Goal: Communication & Community: Answer question/provide support

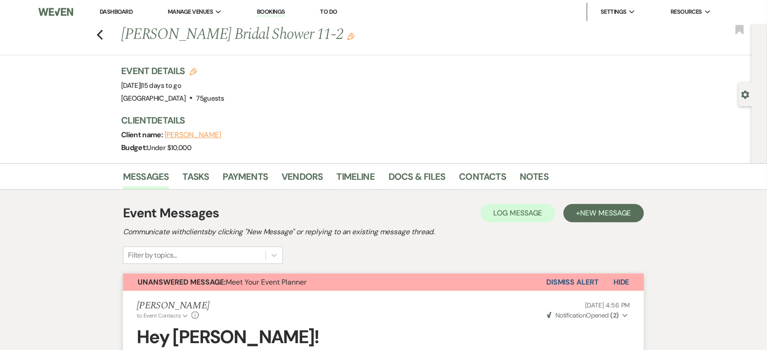
drag, startPoint x: 122, startPoint y: 87, endPoint x: 212, endPoint y: 88, distance: 89.6
click at [212, 88] on div "Previous [PERSON_NAME] Bridal Shower 11-2 Edit Bookmark Gear Settings Event Det…" at bounding box center [376, 93] width 752 height 139
copy span "[DATE]"
click at [160, 84] on span "Event Date: [DATE] | 15 days to go" at bounding box center [151, 85] width 60 height 9
drag, startPoint x: 126, startPoint y: 85, endPoint x: 212, endPoint y: 85, distance: 85.9
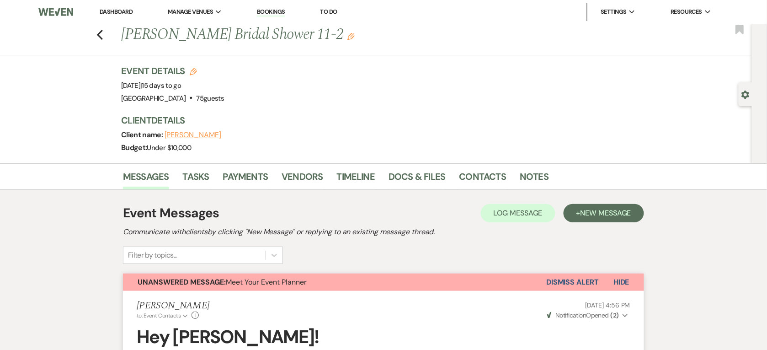
click at [181, 85] on span "Event Date: [DATE] | 15 days to go" at bounding box center [151, 85] width 60 height 9
copy span "[DATE]"
click at [462, 175] on link "Contacts" at bounding box center [482, 179] width 47 height 20
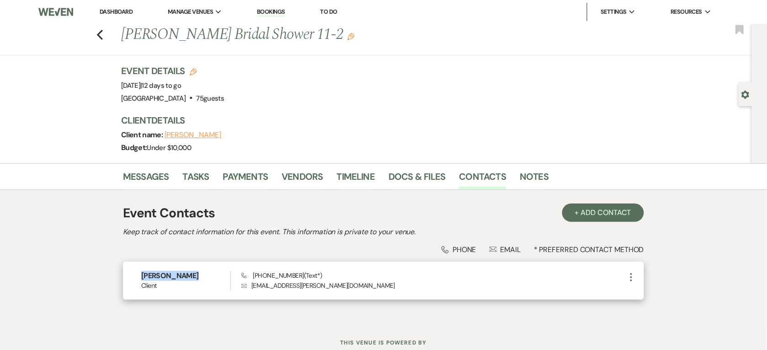
drag, startPoint x: 199, startPoint y: 273, endPoint x: 138, endPoint y: 279, distance: 60.6
click at [138, 279] on div "[PERSON_NAME] Client Phone [PHONE_NUMBER] (Text*) Envelope [EMAIL_ADDRESS][PERS…" at bounding box center [383, 280] width 521 height 38
copy h6 "[PERSON_NAME]"
drag, startPoint x: 296, startPoint y: 273, endPoint x: 253, endPoint y: 272, distance: 43.4
click at [253, 272] on span "Phone [PHONE_NUMBER] (Text*)" at bounding box center [281, 275] width 81 height 8
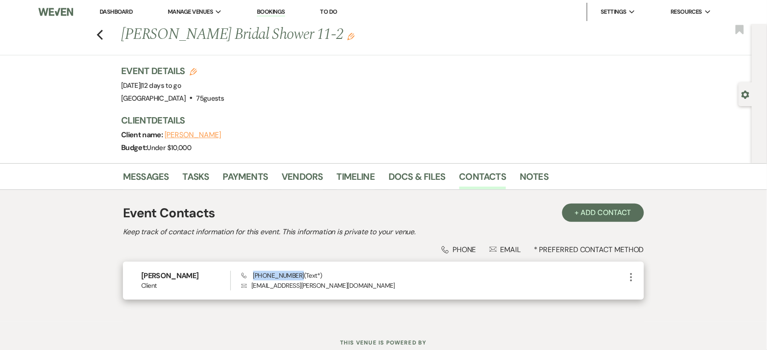
copy span "[PHONE_NUMBER]"
drag, startPoint x: 321, startPoint y: 286, endPoint x: 247, endPoint y: 289, distance: 74.1
click at [247, 289] on p "Envelope [EMAIL_ADDRESS][PERSON_NAME][DOMAIN_NAME]" at bounding box center [433, 285] width 384 height 10
copy p "[EMAIL_ADDRESS][PERSON_NAME][DOMAIN_NAME]"
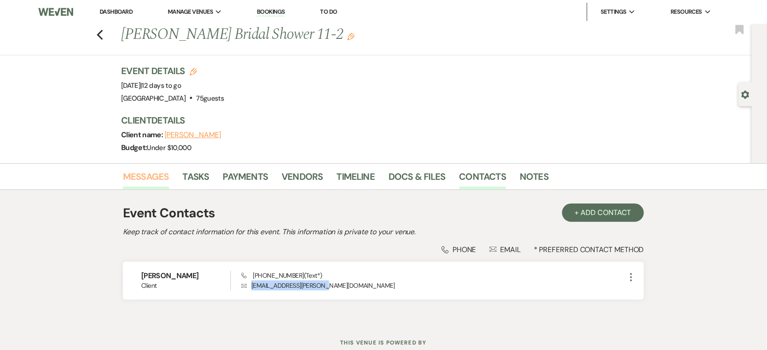
click at [160, 183] on link "Messages" at bounding box center [146, 179] width 46 height 20
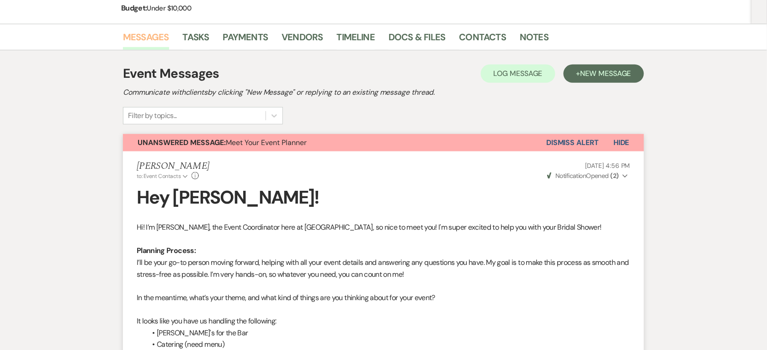
scroll to position [62, 0]
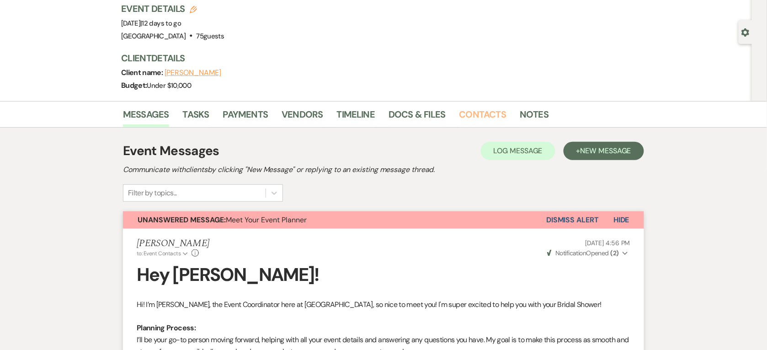
click at [487, 117] on link "Contacts" at bounding box center [482, 117] width 47 height 20
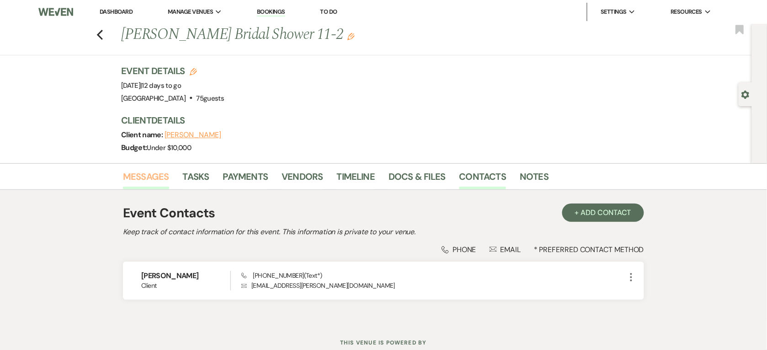
click at [131, 175] on link "Messages" at bounding box center [146, 179] width 46 height 20
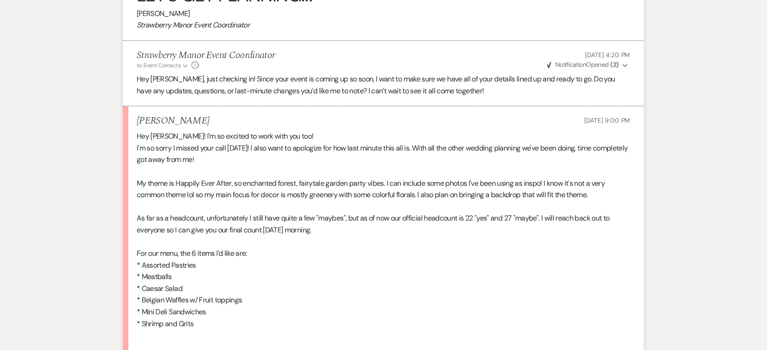
scroll to position [628, 0]
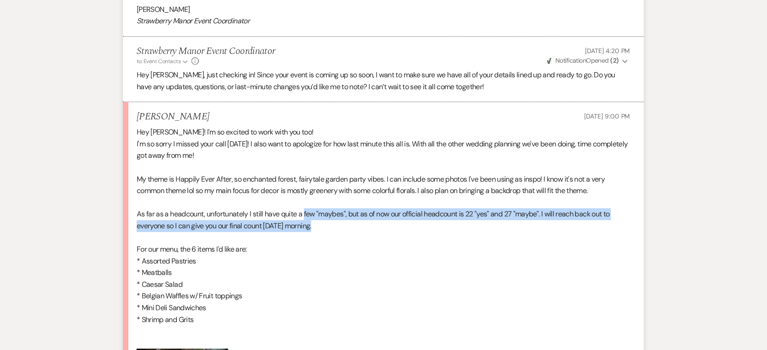
drag, startPoint x: 328, startPoint y: 227, endPoint x: 304, endPoint y: 213, distance: 27.3
click at [304, 213] on p "As far as a headcount, unfortunately I still have quite a few "maybes", but as …" at bounding box center [384, 219] width 494 height 23
drag, startPoint x: 304, startPoint y: 213, endPoint x: 325, endPoint y: 229, distance: 25.8
click at [325, 229] on p "As far as a headcount, unfortunately I still have quite a few "maybes", but as …" at bounding box center [384, 219] width 494 height 23
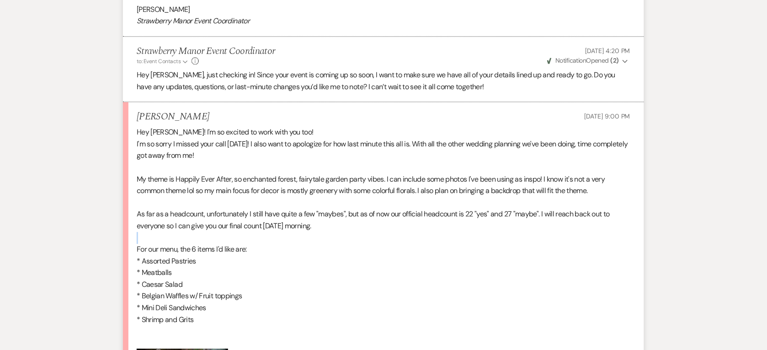
click at [325, 229] on p "As far as a headcount, unfortunately I still have quite a few "maybes", but as …" at bounding box center [384, 219] width 494 height 23
click at [323, 225] on p "As far as a headcount, unfortunately I still have quite a few "maybes", but as …" at bounding box center [384, 219] width 494 height 23
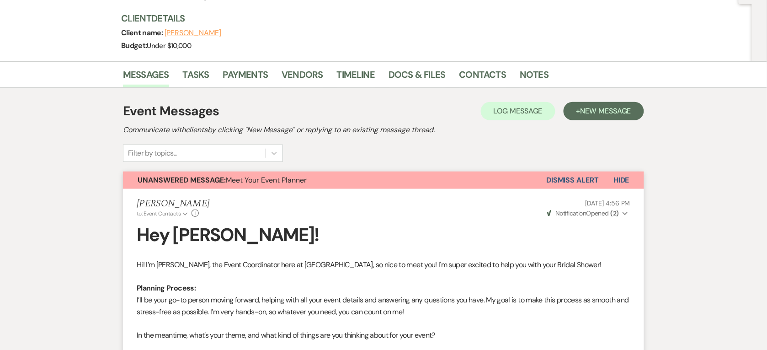
scroll to position [0, 0]
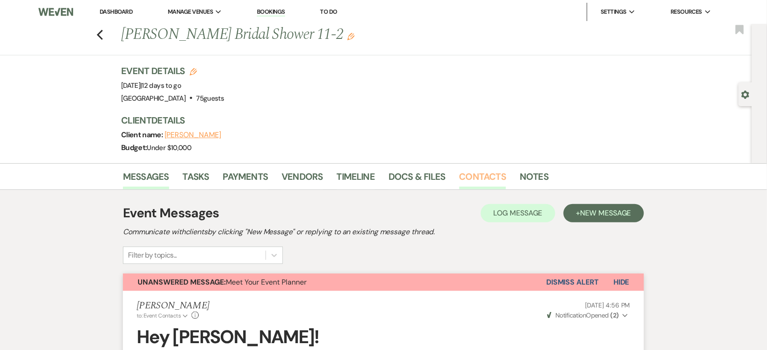
click at [480, 179] on link "Contacts" at bounding box center [482, 179] width 47 height 20
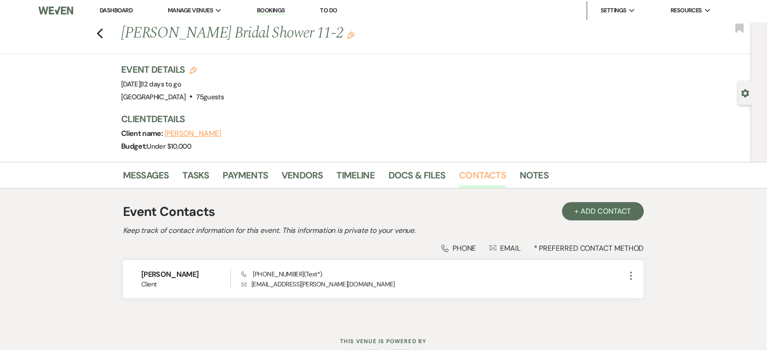
scroll to position [30, 0]
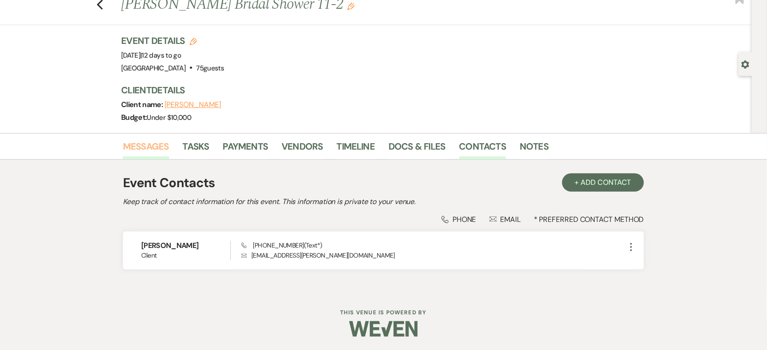
click at [151, 149] on link "Messages" at bounding box center [146, 149] width 46 height 20
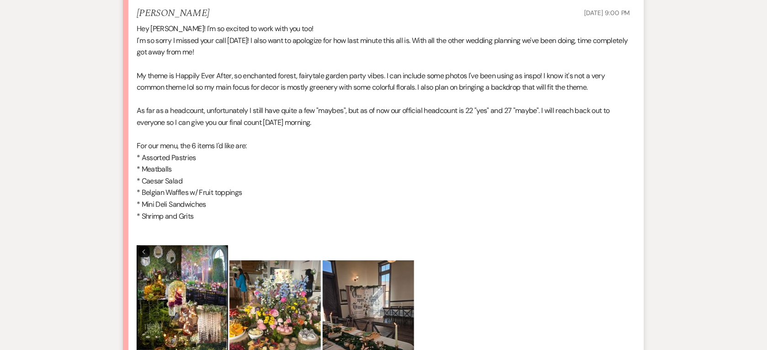
scroll to position [830, 0]
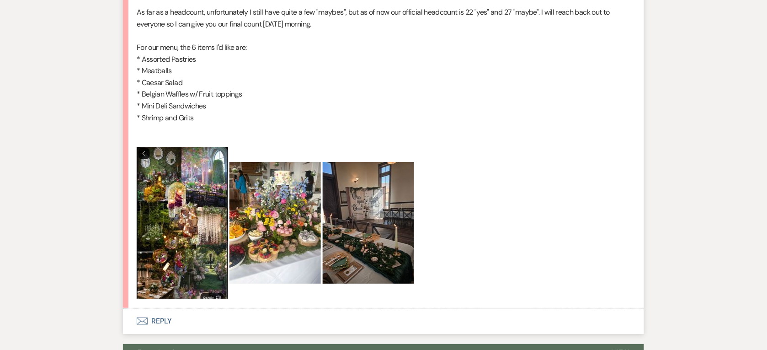
drag, startPoint x: 197, startPoint y: 199, endPoint x: 257, endPoint y: 148, distance: 78.7
click at [257, 148] on p at bounding box center [384, 223] width 494 height 152
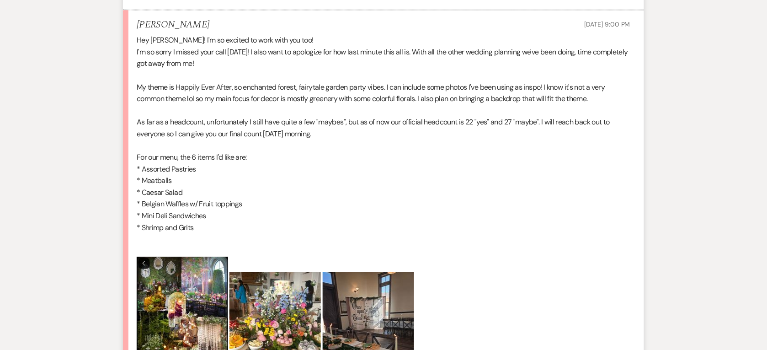
scroll to position [716, 0]
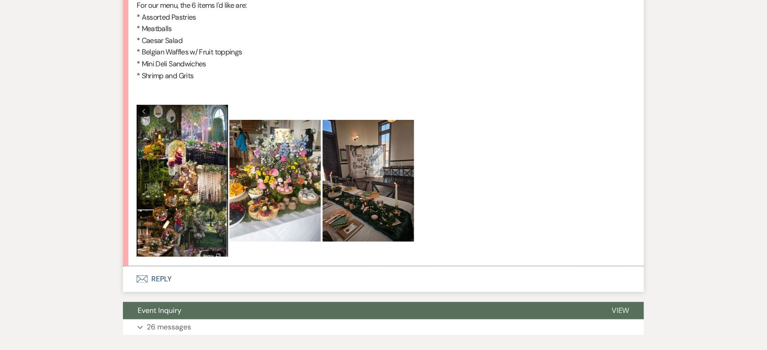
click at [177, 274] on button "Envelope Reply" at bounding box center [383, 279] width 521 height 26
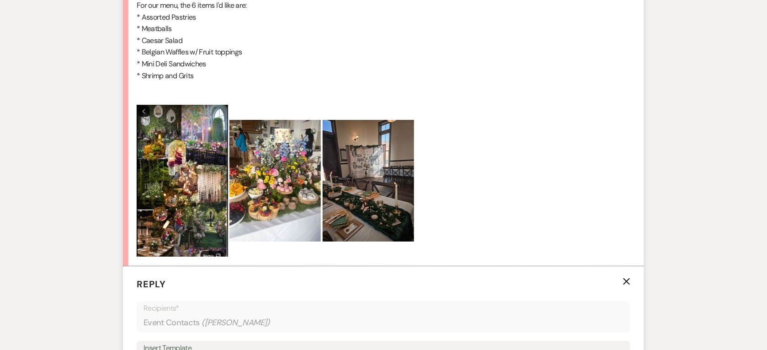
scroll to position [1058, 0]
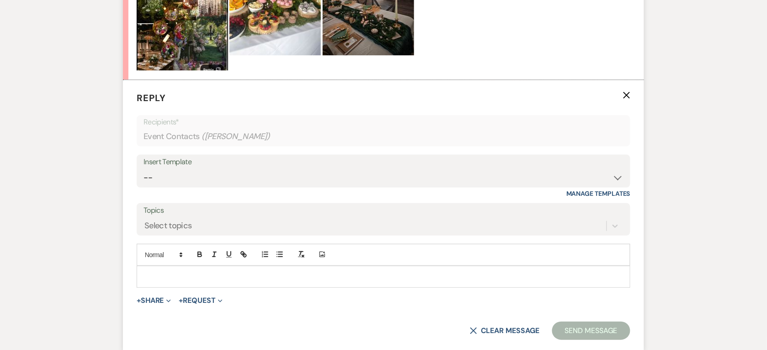
click at [206, 277] on p at bounding box center [383, 276] width 479 height 10
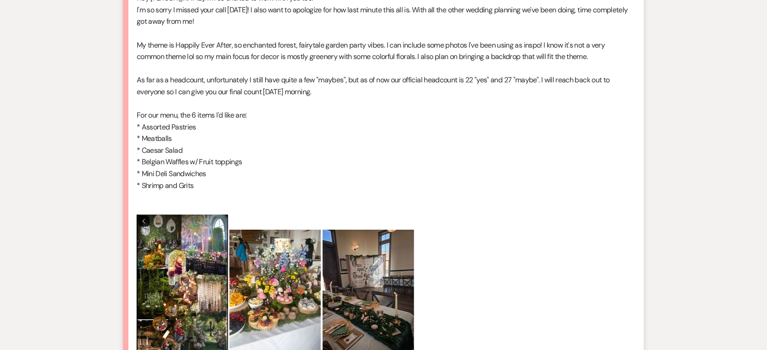
scroll to position [715, 0]
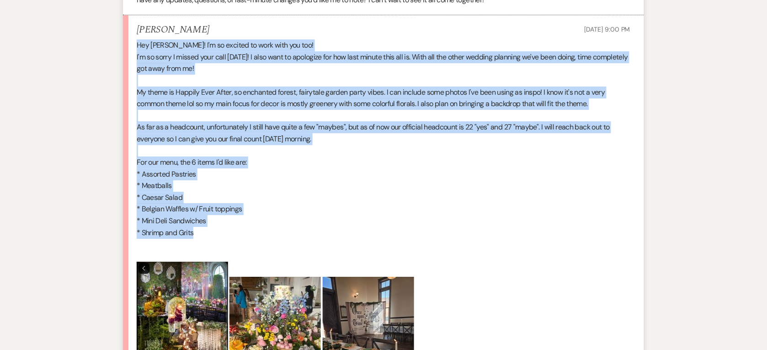
drag, startPoint x: 136, startPoint y: 44, endPoint x: 266, endPoint y: 231, distance: 227.8
click at [266, 231] on div "Hey [PERSON_NAME]! I'm so excited to work with you too! I'm so sorry I missed y…" at bounding box center [384, 226] width 494 height 374
copy div "Hey [PERSON_NAME]! I'm so excited to work with you too! I'm so sorry I missed y…"
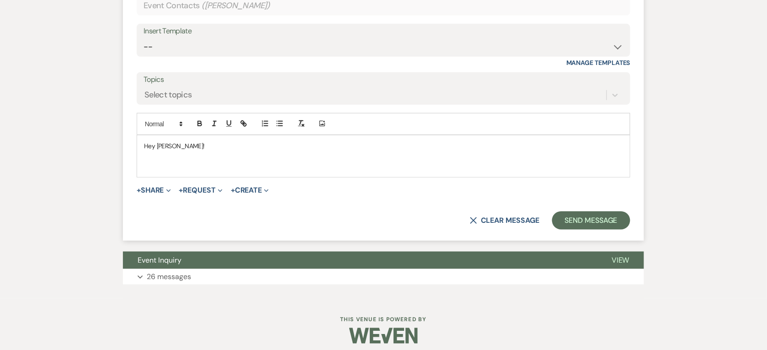
scroll to position [1196, 0]
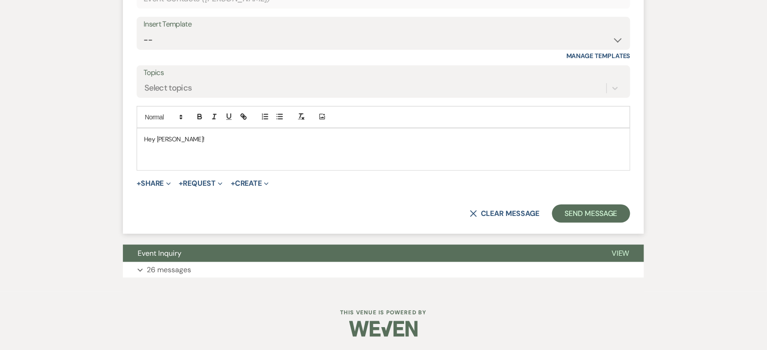
click at [181, 152] on p at bounding box center [383, 149] width 479 height 10
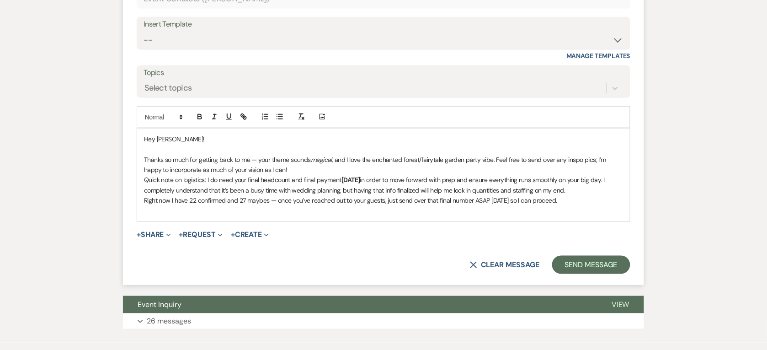
click at [256, 159] on p "Thanks so much for getting back to me — your theme sounds magical , and I love …" at bounding box center [383, 164] width 479 height 21
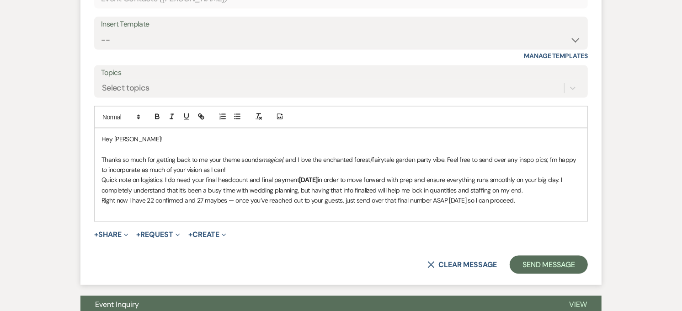
scroll to position [1196, 0]
drag, startPoint x: 285, startPoint y: 158, endPoint x: 266, endPoint y: 161, distance: 19.4
click at [266, 161] on p "Thanks so much for getting back to me, your theme sounds magical , and I love t…" at bounding box center [340, 164] width 479 height 21
click at [167, 117] on button "button" at bounding box center [171, 116] width 13 height 11
click at [332, 179] on p "Quick note on logistics: I do need your final headcount and final payment [DATE…" at bounding box center [340, 184] width 479 height 21
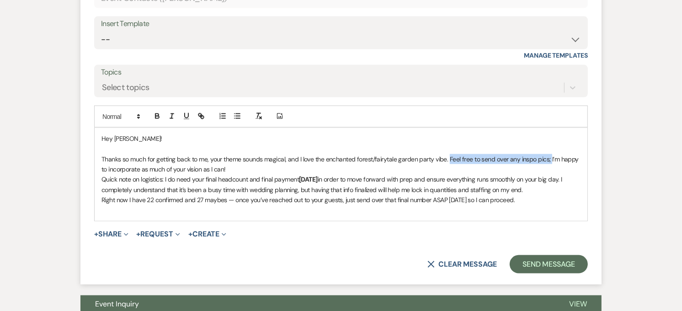
drag, startPoint x: 447, startPoint y: 159, endPoint x: 549, endPoint y: 162, distance: 102.4
click at [549, 162] on p "Thanks so much for getting back to me, your theme sounds magical, and I love th…" at bounding box center [340, 164] width 479 height 21
drag, startPoint x: 529, startPoint y: 167, endPoint x: 449, endPoint y: 161, distance: 80.7
click at [449, 161] on p "Thanks so much for getting back to me, your theme sounds magical, and I love th…" at bounding box center [340, 164] width 479 height 21
click at [101, 181] on div "Hey [PERSON_NAME]! Thanks so much for getting back to me, your theme sounds mag…" at bounding box center [341, 174] width 493 height 93
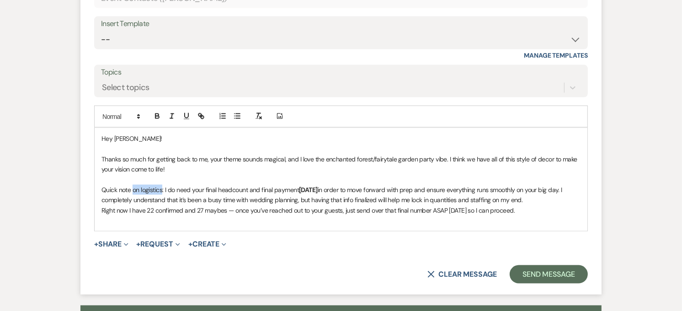
drag, startPoint x: 132, startPoint y: 191, endPoint x: 162, endPoint y: 192, distance: 30.2
click at [162, 192] on p "Quick note on logistics: I do need your final headcount and final payment [DATE…" at bounding box center [340, 195] width 479 height 21
drag, startPoint x: 285, startPoint y: 189, endPoint x: 268, endPoint y: 189, distance: 17.4
click at [268, 189] on p "Quick note: I do need your final headcount and final payment [DATE] in order to…" at bounding box center [340, 195] width 479 height 21
click at [155, 117] on icon "button" at bounding box center [157, 117] width 4 height 2
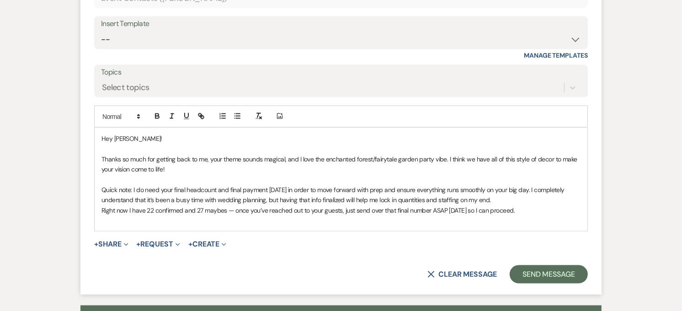
click at [187, 192] on p "Quick note: I do need your final headcount and final payment [DATE] in order to…" at bounding box center [340, 195] width 479 height 21
click at [196, 193] on p "Quick note: I do need your final headcount and final payment [DATE] in order to…" at bounding box center [340, 195] width 479 height 21
drag, startPoint x: 174, startPoint y: 189, endPoint x: 185, endPoint y: 194, distance: 12.5
click at [185, 194] on p "Quick note: I do need your final headcount and final payment [DATE] in order to…" at bounding box center [340, 195] width 479 height 21
drag, startPoint x: 240, startPoint y: 189, endPoint x: 174, endPoint y: 190, distance: 66.3
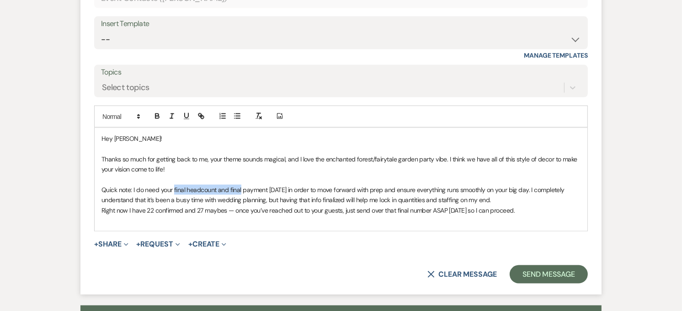
click at [174, 190] on p "Quick note: I do need your final headcount and final payment [DATE] in order to…" at bounding box center [340, 195] width 479 height 21
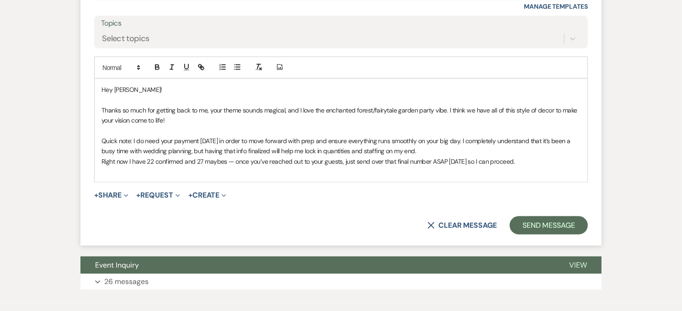
scroll to position [1247, 0]
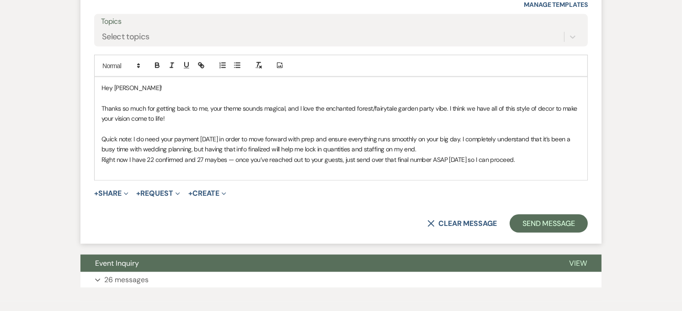
click at [144, 149] on p "Quick note: I do need your payment [DATE] in order to move forward with prep an…" at bounding box center [340, 144] width 479 height 21
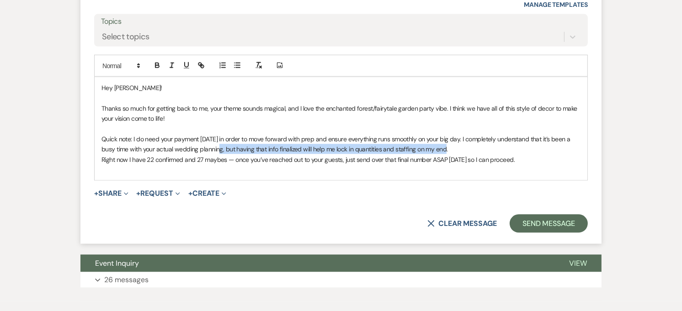
drag, startPoint x: 222, startPoint y: 149, endPoint x: 458, endPoint y: 152, distance: 236.3
click at [458, 152] on p "Quick note: I do need your payment [DATE] in order to move forward with prep an…" at bounding box center [340, 144] width 479 height 21
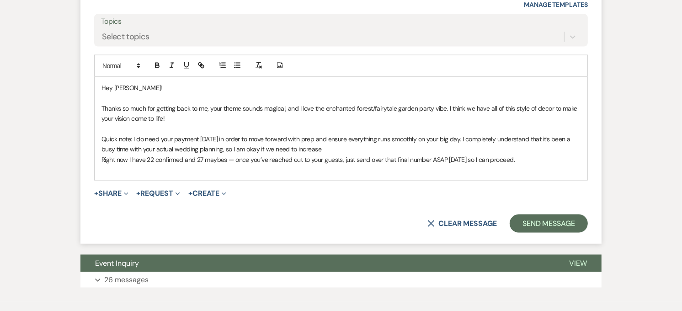
click at [328, 148] on p "Quick note: I do need your payment [DATE] in order to move forward with prep an…" at bounding box center [340, 144] width 479 height 21
click at [226, 149] on p "Quick note: I do need your payment [DATE] in order to move forward with prep an…" at bounding box center [340, 144] width 479 height 21
click at [229, 151] on p "Quick note: I do need your payment [DATE] in order to move forward with prep an…" at bounding box center [340, 144] width 479 height 21
click at [232, 152] on p "Quick note: I do need your payment [DATE] in order to move forward with prep an…" at bounding box center [340, 144] width 479 height 21
click at [235, 152] on p "Quick note: I do need your payment [DATE] in order to move forward with prep an…" at bounding box center [340, 144] width 479 height 21
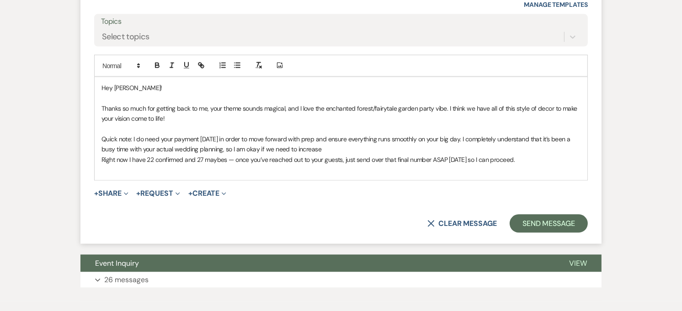
click at [330, 149] on p "Quick note: I do need your payment [DATE] in order to move forward with prep an…" at bounding box center [340, 144] width 479 height 21
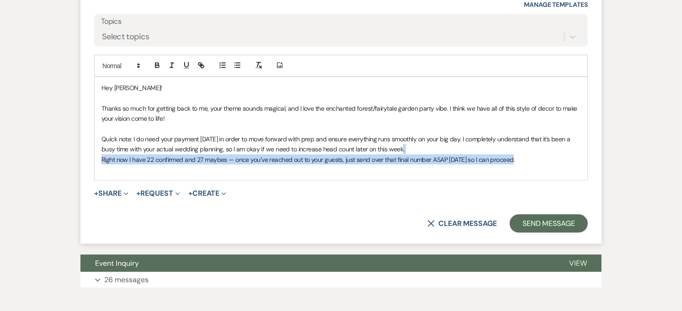
drag, startPoint x: 528, startPoint y: 157, endPoint x: 469, endPoint y: 145, distance: 59.7
click at [469, 145] on div "Hey [PERSON_NAME]! Thanks so much for getting back to me, your theme sounds mag…" at bounding box center [341, 128] width 493 height 103
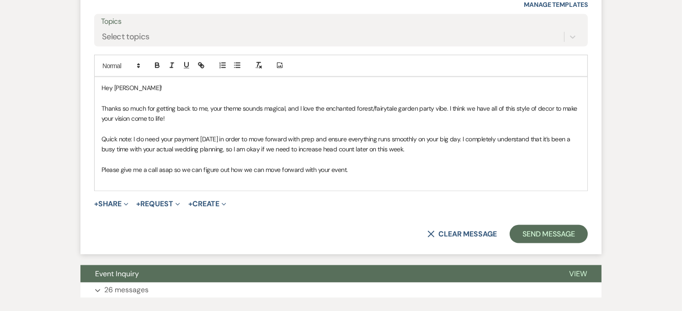
click at [254, 189] on div "Hey [PERSON_NAME]! Thanks so much for getting back to me, your theme sounds mag…" at bounding box center [341, 133] width 493 height 113
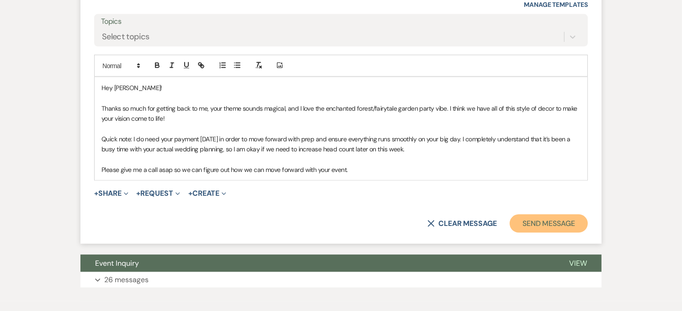
click at [564, 222] on button "Send Message" at bounding box center [549, 223] width 78 height 18
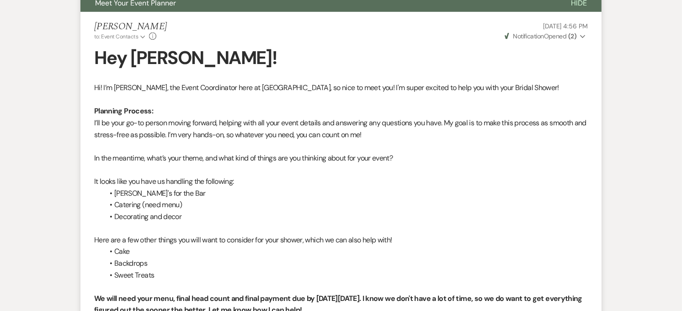
scroll to position [0, 0]
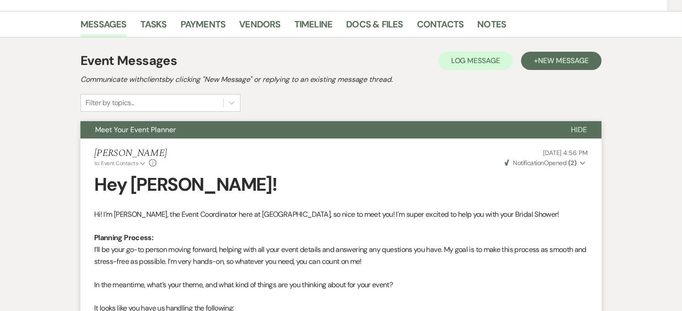
click at [308, 130] on button "Meet Your Event Planner" at bounding box center [318, 129] width 476 height 17
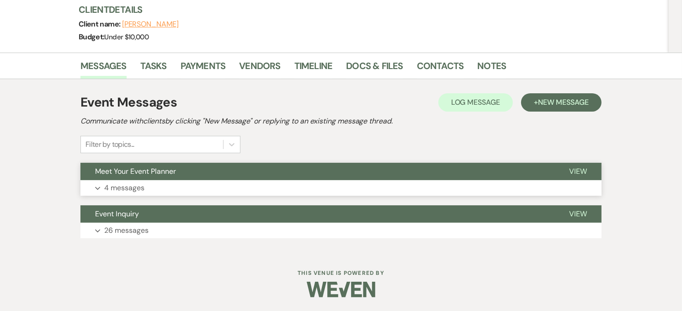
scroll to position [111, 0]
click at [430, 65] on link "Contacts" at bounding box center [440, 68] width 47 height 20
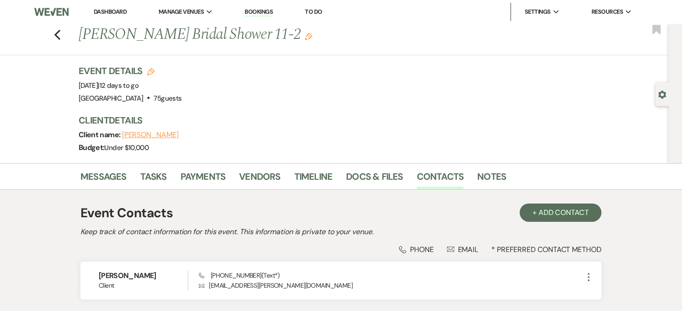
drag, startPoint x: 105, startPoint y: 7, endPoint x: 118, endPoint y: 2, distance: 13.7
click at [105, 8] on link "Dashboard" at bounding box center [110, 12] width 33 height 8
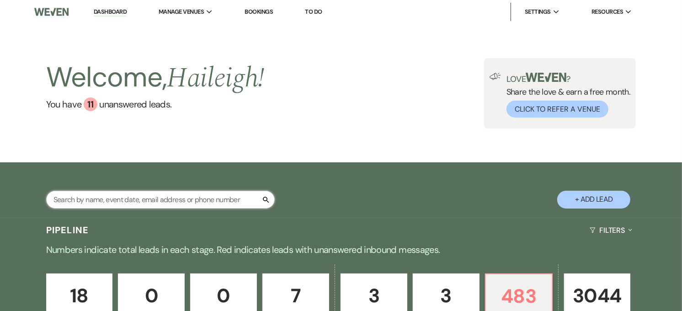
click at [135, 198] on input "text" at bounding box center [160, 200] width 229 height 18
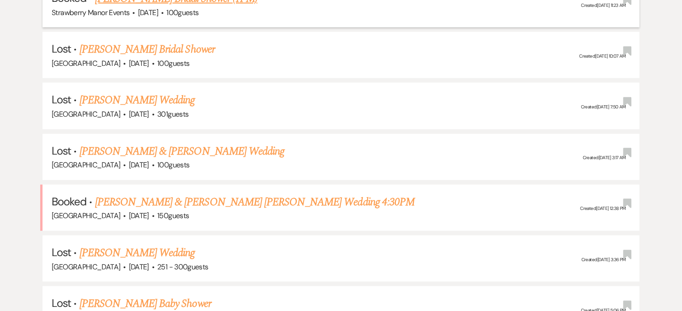
scroll to position [1168, 0]
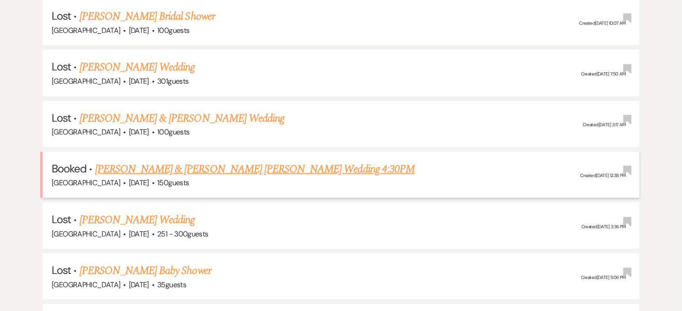
type input "[PERSON_NAME]"
click at [166, 161] on link "[PERSON_NAME] & [PERSON_NAME] [PERSON_NAME] Wedding 4:30PM" at bounding box center [254, 169] width 319 height 16
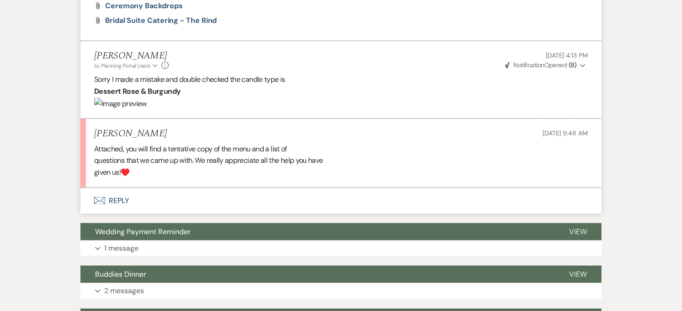
scroll to position [1016, 0]
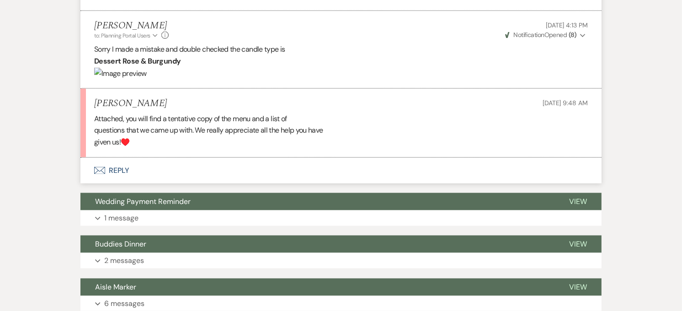
drag, startPoint x: 145, startPoint y: 54, endPoint x: 104, endPoint y: 53, distance: 41.2
click at [104, 68] on img at bounding box center [120, 74] width 53 height 12
drag, startPoint x: 103, startPoint y: 53, endPoint x: 132, endPoint y: 53, distance: 28.3
click at [132, 68] on img at bounding box center [120, 74] width 53 height 12
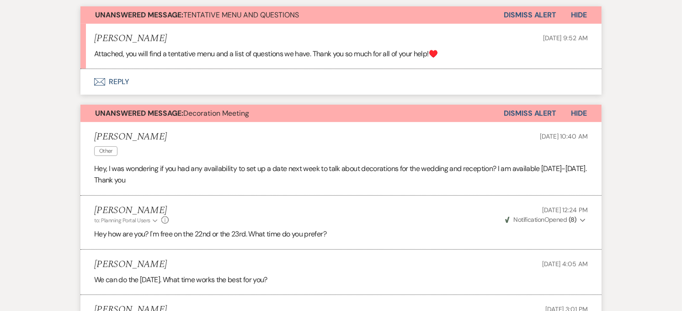
scroll to position [0, 0]
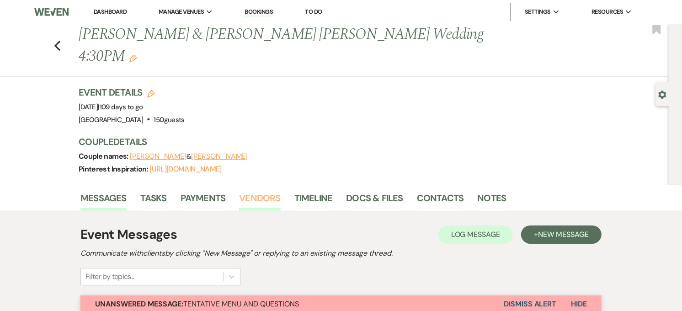
click at [254, 191] on link "Vendors" at bounding box center [259, 201] width 41 height 20
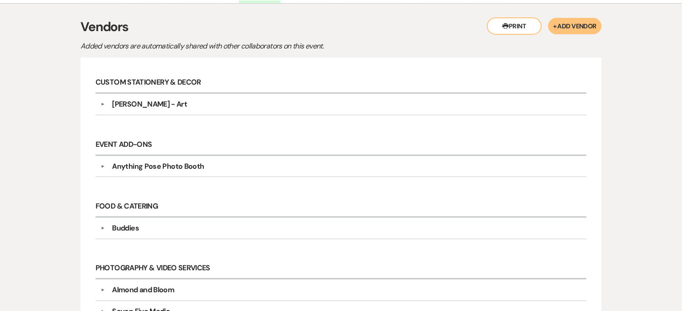
scroll to position [152, 0]
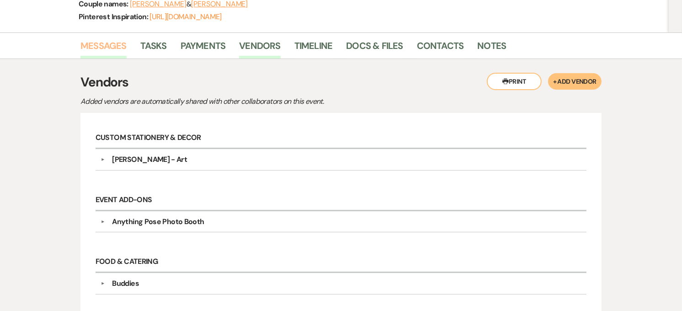
click at [113, 38] on link "Messages" at bounding box center [103, 48] width 46 height 20
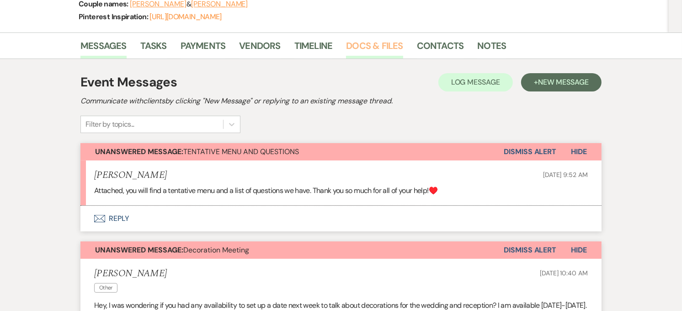
click at [380, 38] on link "Docs & Files" at bounding box center [374, 48] width 57 height 20
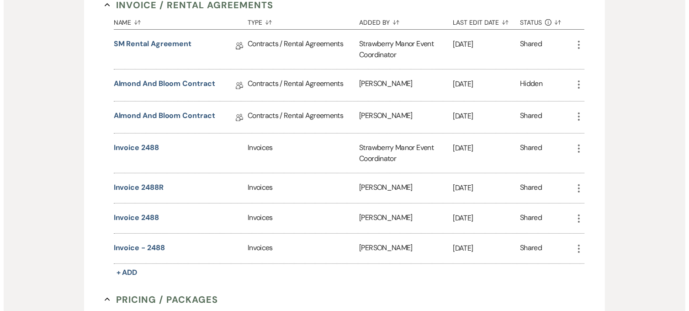
scroll to position [304, 0]
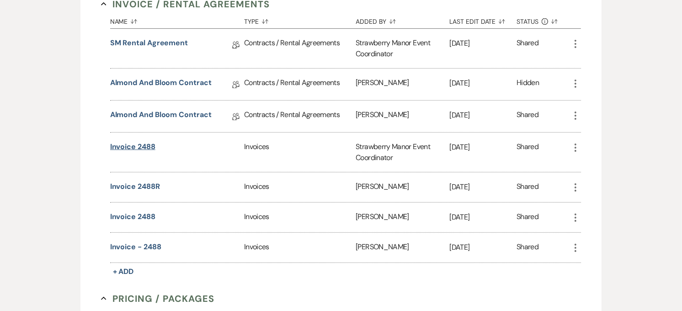
click at [148, 141] on button "Invoice 2488" at bounding box center [132, 146] width 45 height 11
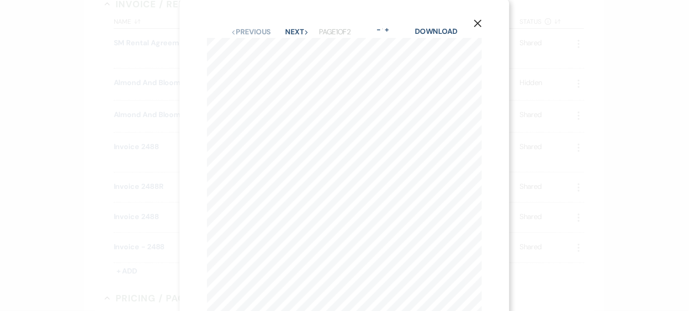
scroll to position [0, 0]
click at [485, 24] on div "X Previous Previous Next Next Page 1 of 2 - Zoom + Download Page 1 of 2 S t r a…" at bounding box center [345, 211] width 330 height 423
click at [473, 28] on button "X" at bounding box center [478, 24] width 14 height 16
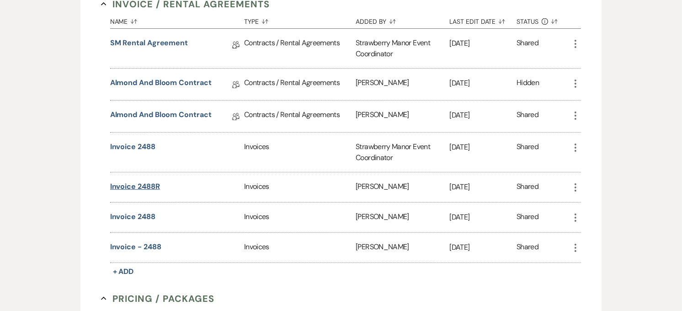
click at [137, 181] on button "Invoice 2488R" at bounding box center [135, 186] width 50 height 11
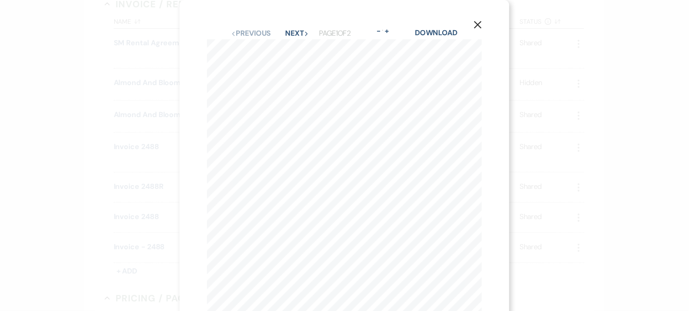
click at [474, 25] on icon "X" at bounding box center [478, 25] width 8 height 8
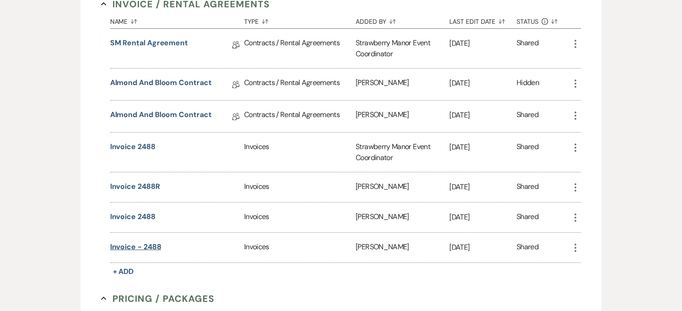
click at [149, 241] on button "Invoice - 2488" at bounding box center [135, 246] width 51 height 11
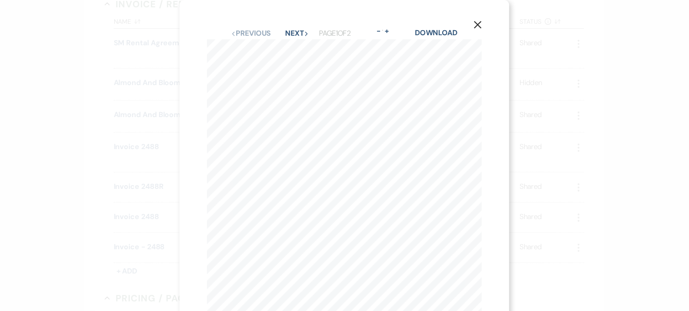
click at [482, 26] on button "X" at bounding box center [478, 24] width 14 height 16
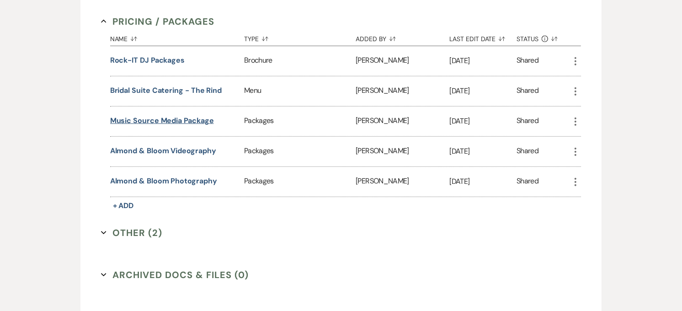
scroll to position [609, 0]
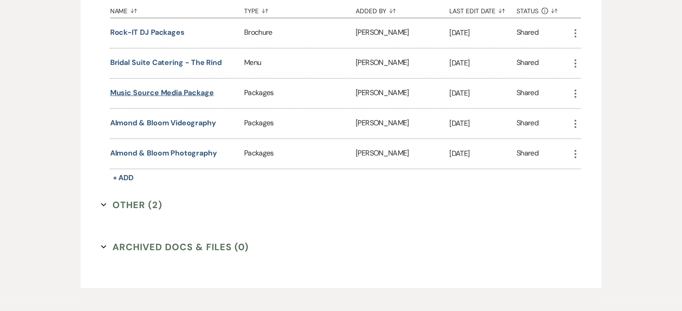
click at [140, 240] on button "Archived Docs & Files (0) Expand" at bounding box center [175, 247] width 148 height 14
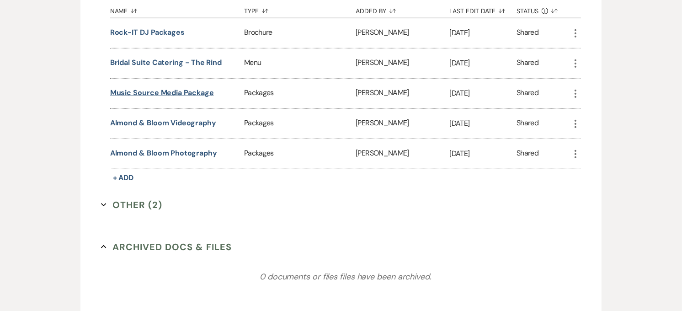
click at [140, 223] on div "0 documents or files files have been archived." at bounding box center [345, 276] width 471 height 137
click at [136, 198] on button "Other (2) Expand" at bounding box center [131, 205] width 61 height 14
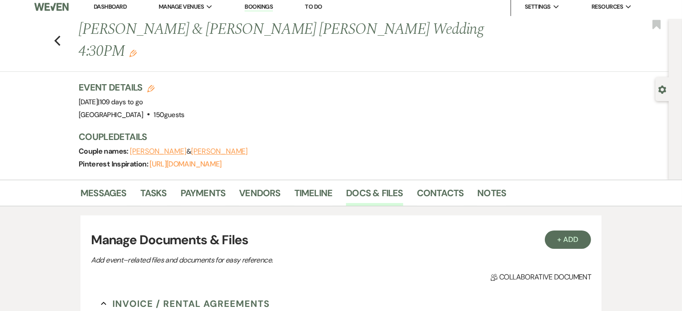
scroll to position [0, 0]
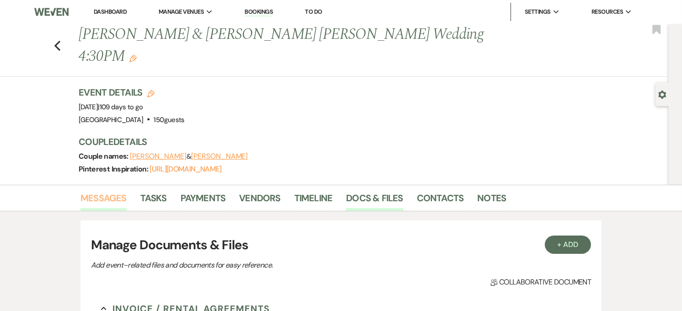
click at [112, 191] on link "Messages" at bounding box center [103, 201] width 46 height 20
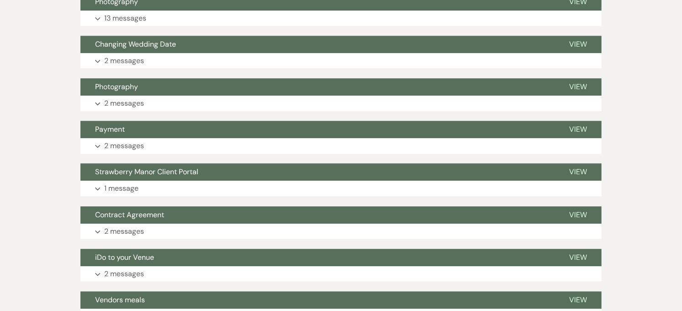
scroll to position [1997, 0]
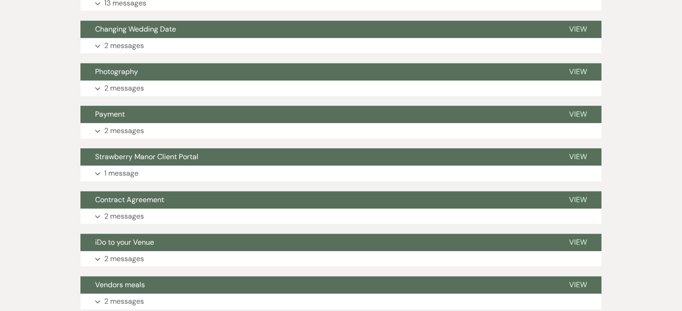
click at [141, 191] on button "Contract Agreement" at bounding box center [317, 199] width 474 height 17
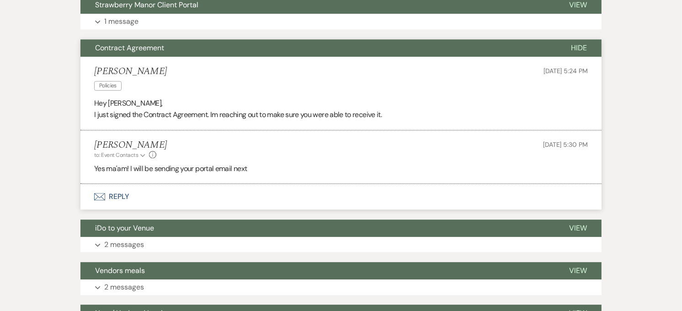
scroll to position [2149, 0]
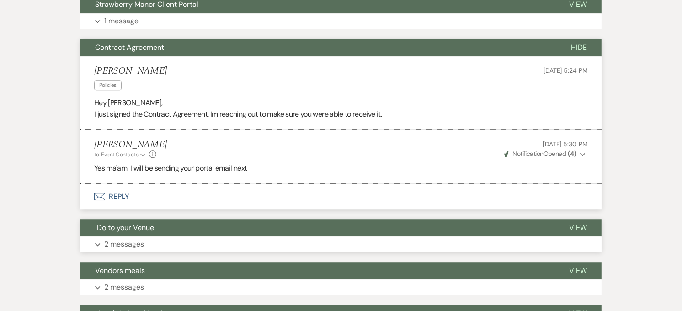
click at [149, 236] on button "Expand 2 messages" at bounding box center [340, 244] width 521 height 16
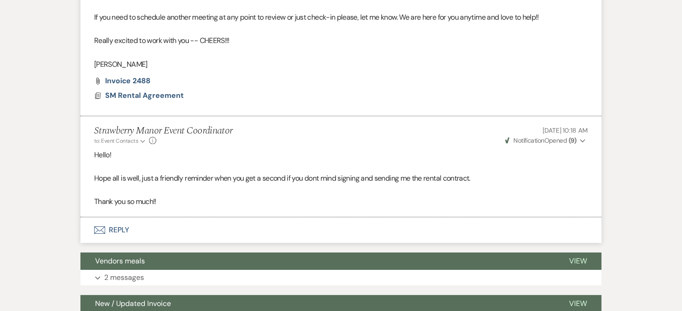
scroll to position [2505, 0]
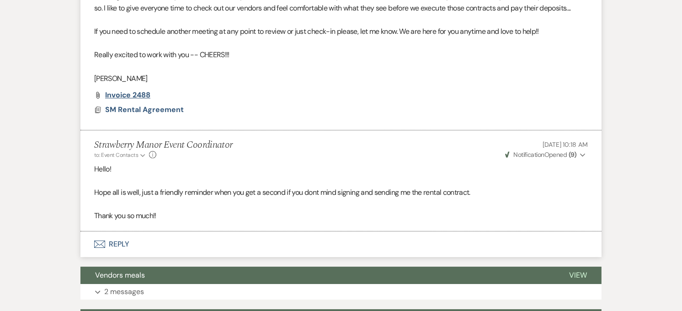
click at [140, 90] on span "Invoice 2488" at bounding box center [127, 95] width 45 height 10
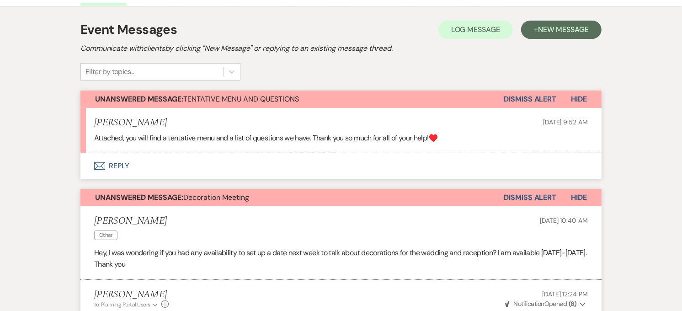
scroll to position [0, 0]
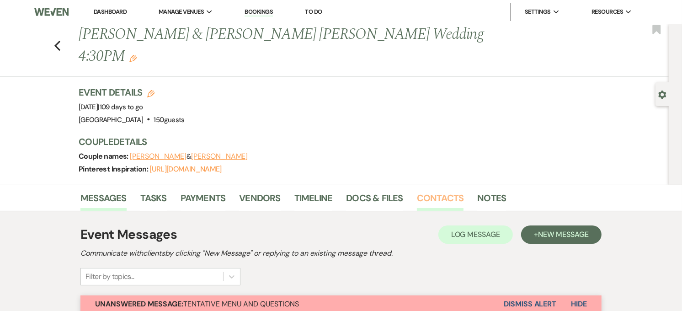
click at [432, 191] on link "Contacts" at bounding box center [440, 201] width 47 height 20
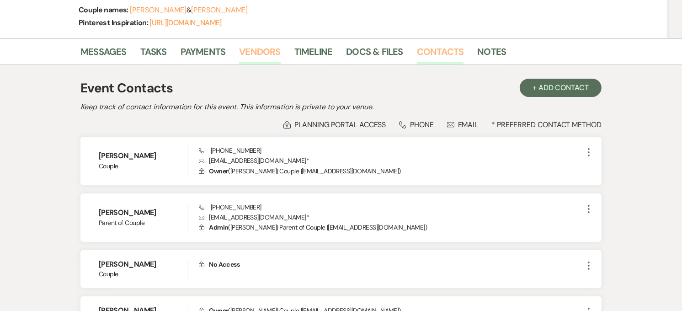
scroll to position [152, 0]
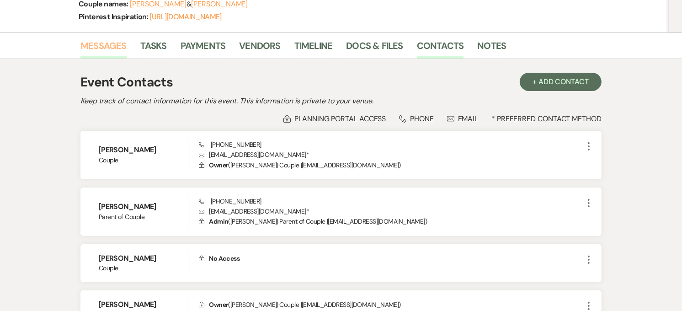
click at [99, 38] on link "Messages" at bounding box center [103, 48] width 46 height 20
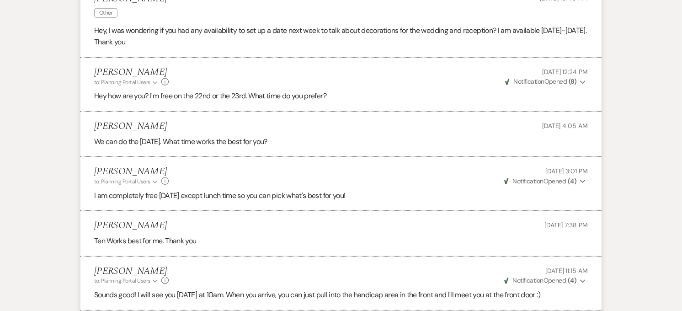
scroll to position [609, 0]
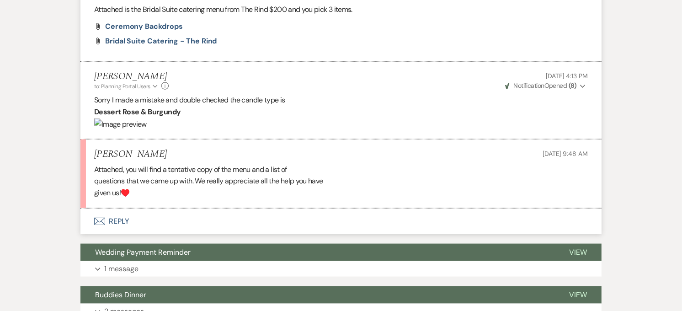
click at [190, 244] on button "Wedding Payment Reminder" at bounding box center [317, 252] width 474 height 17
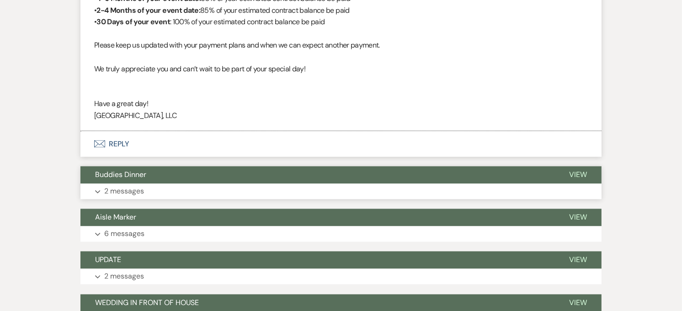
click at [193, 184] on button "Expand 2 messages" at bounding box center [340, 192] width 521 height 16
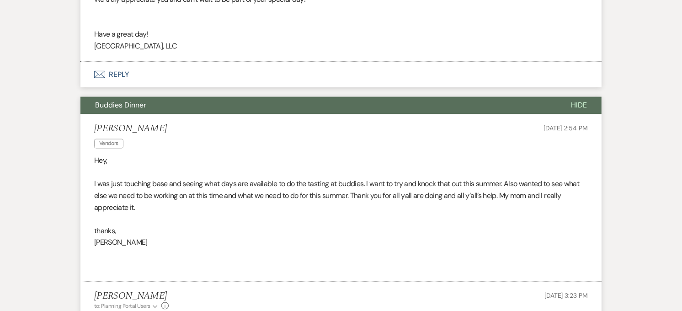
scroll to position [1574, 0]
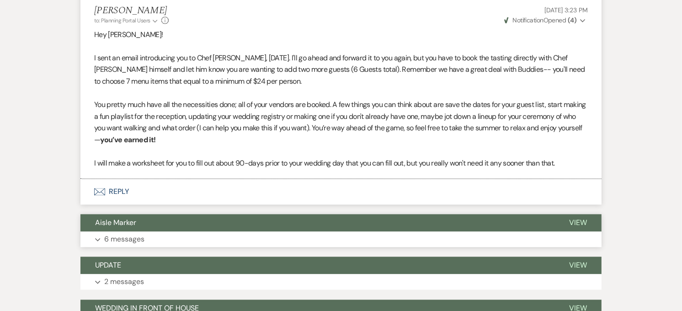
click at [167, 214] on button "Aisle Marker" at bounding box center [317, 222] width 474 height 17
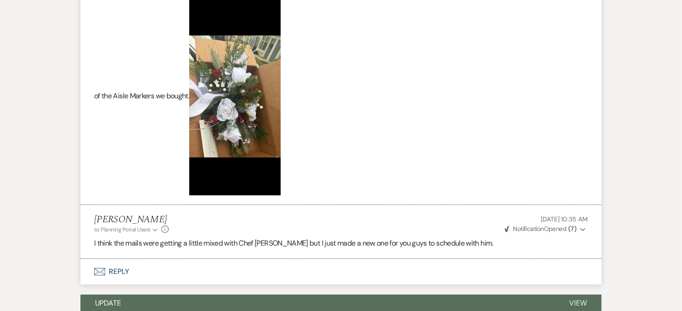
scroll to position [2590, 0]
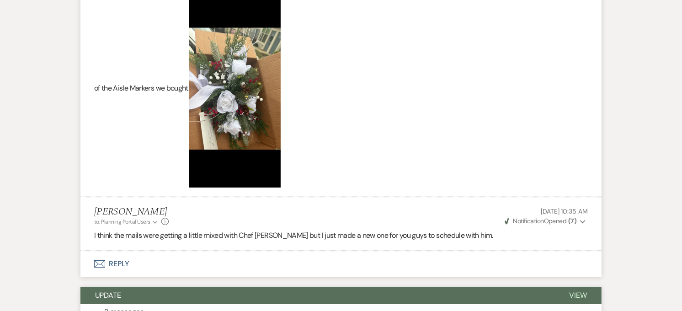
click at [174, 287] on button "UPDATE" at bounding box center [317, 295] width 474 height 17
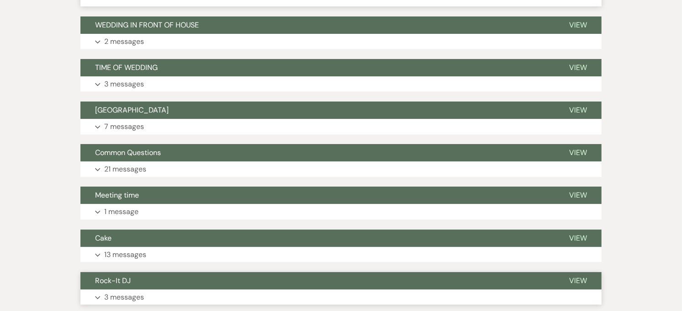
scroll to position [2895, 0]
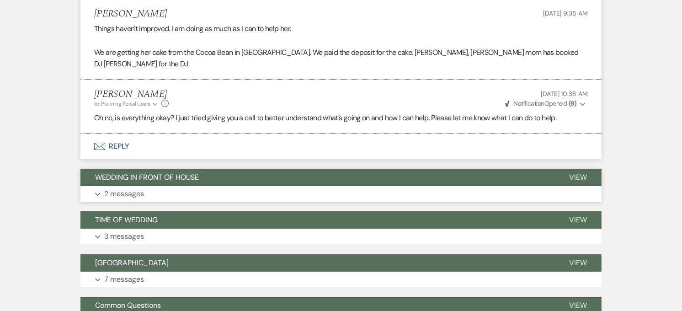
click at [161, 169] on button "WEDDING IN FRONT OF HOUSE" at bounding box center [317, 177] width 474 height 17
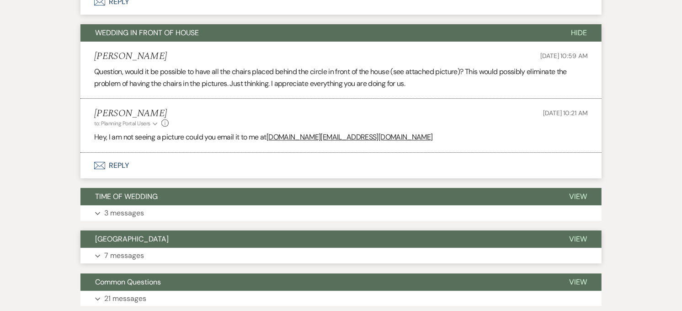
scroll to position [3047, 0]
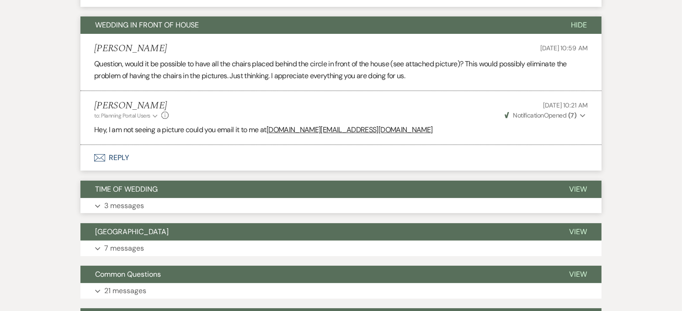
click at [161, 198] on button "Expand 3 messages" at bounding box center [340, 206] width 521 height 16
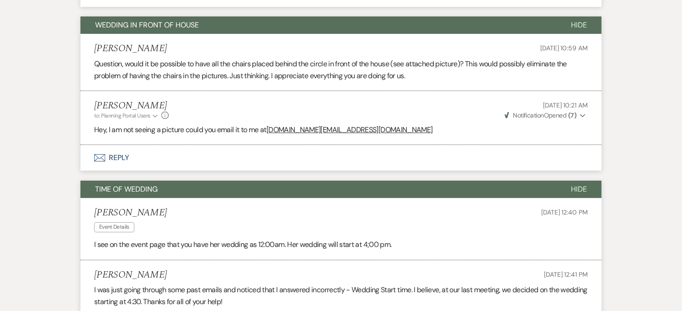
scroll to position [3250, 0]
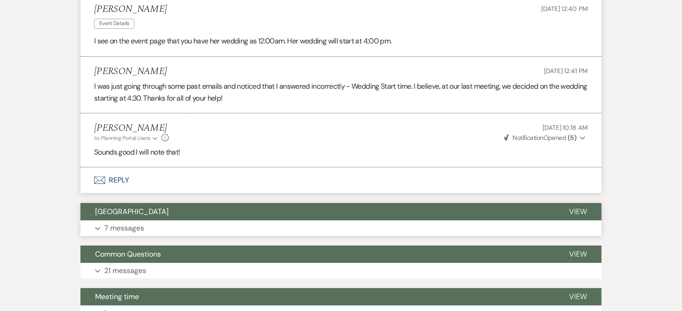
click at [165, 203] on button "[GEOGRAPHIC_DATA]" at bounding box center [317, 211] width 474 height 17
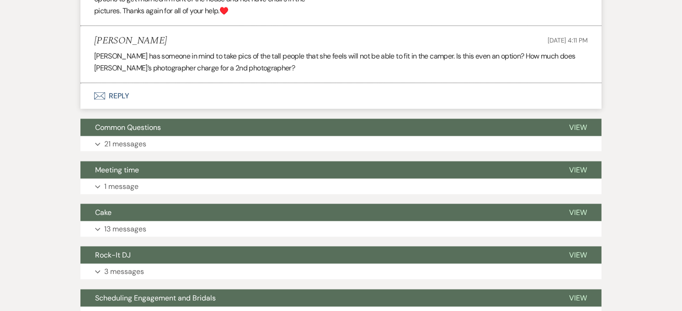
scroll to position [4063, 0]
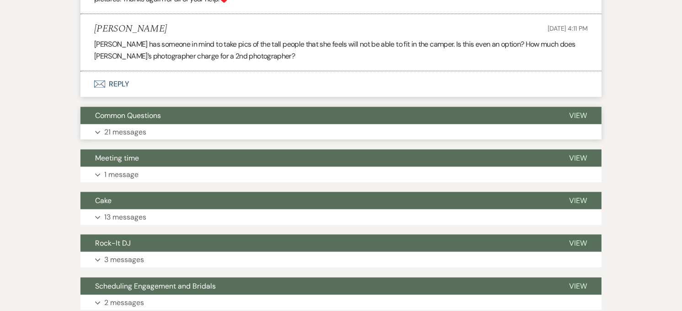
click at [156, 124] on button "Expand 21 messages" at bounding box center [340, 132] width 521 height 16
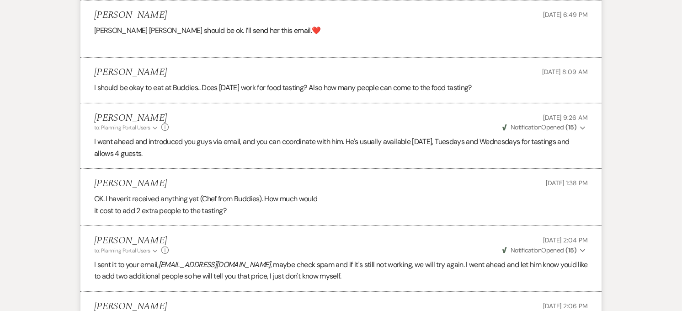
scroll to position [6399, 0]
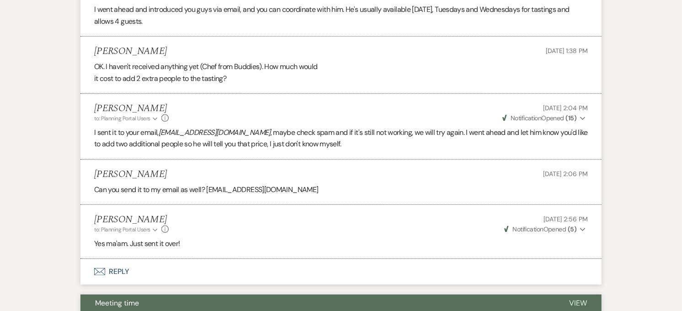
click at [136, 298] on span "Meeting time" at bounding box center [117, 303] width 44 height 10
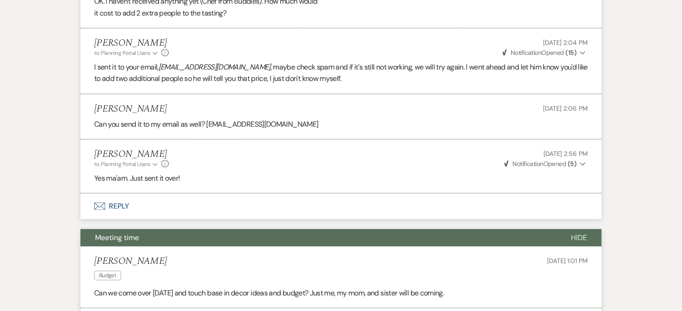
scroll to position [6602, 0]
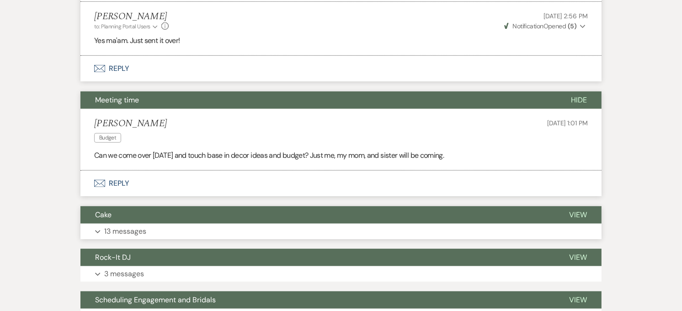
click at [128, 225] on p "13 messages" at bounding box center [125, 231] width 42 height 12
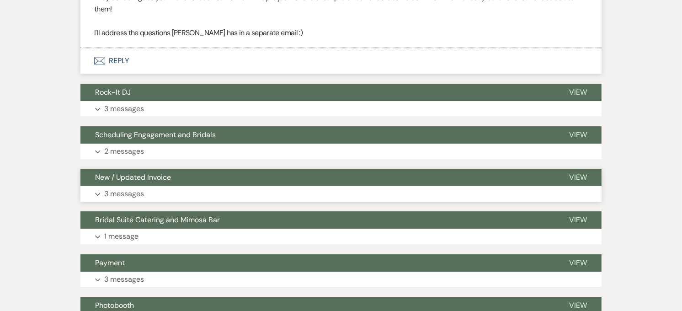
scroll to position [8635, 0]
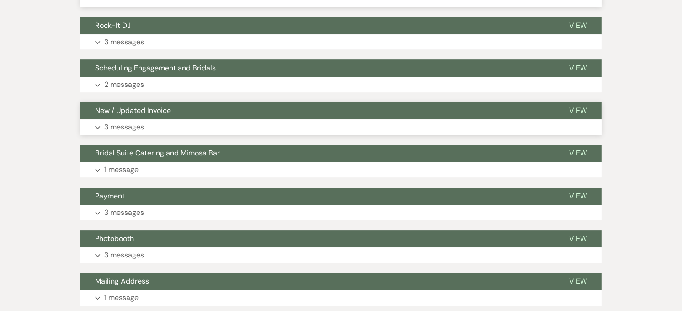
click at [133, 121] on p "3 messages" at bounding box center [124, 127] width 40 height 12
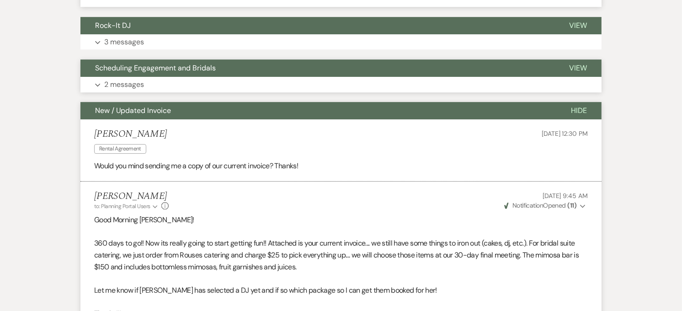
click at [146, 63] on span "Scheduling Engagement and Bridals" at bounding box center [155, 68] width 121 height 10
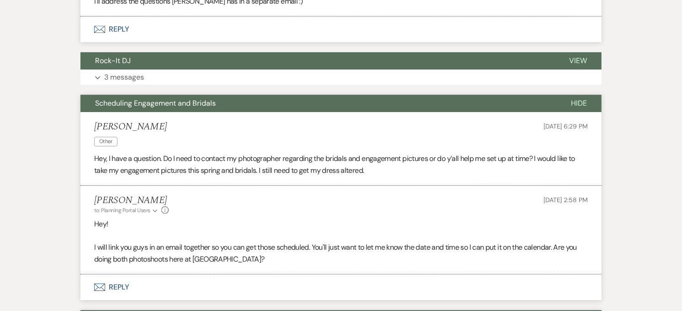
scroll to position [8533, 0]
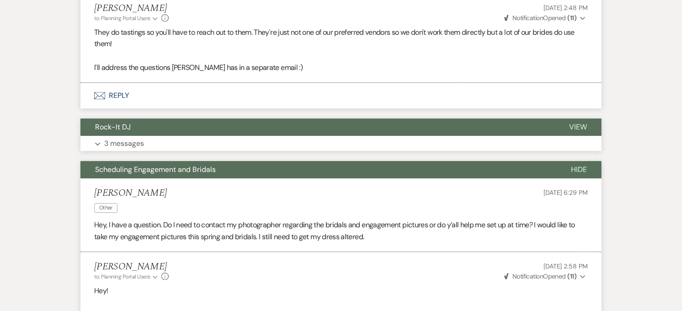
click at [145, 118] on button "Rock-It DJ" at bounding box center [317, 126] width 474 height 17
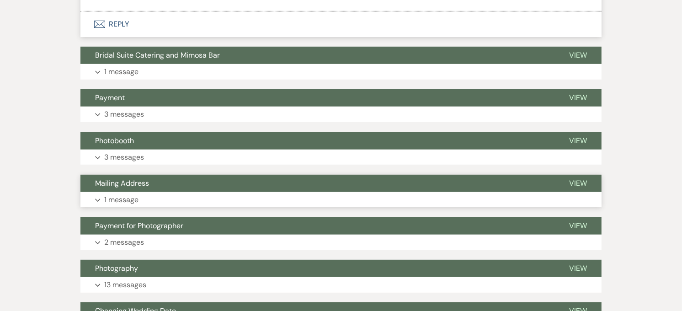
scroll to position [9469, 0]
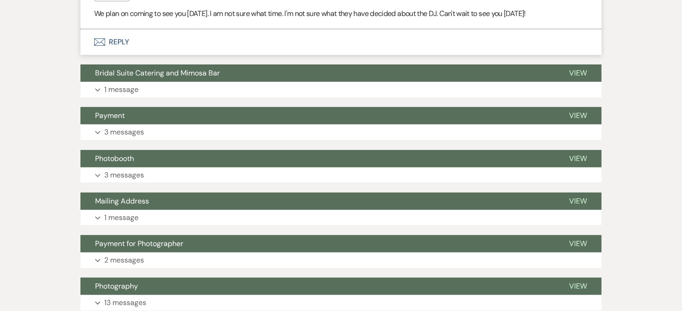
drag, startPoint x: 140, startPoint y: 246, endPoint x: 141, endPoint y: 228, distance: 18.3
click at [140, 277] on button "Photography" at bounding box center [317, 285] width 474 height 17
click at [144, 235] on button "Payment for Photographer" at bounding box center [317, 243] width 474 height 17
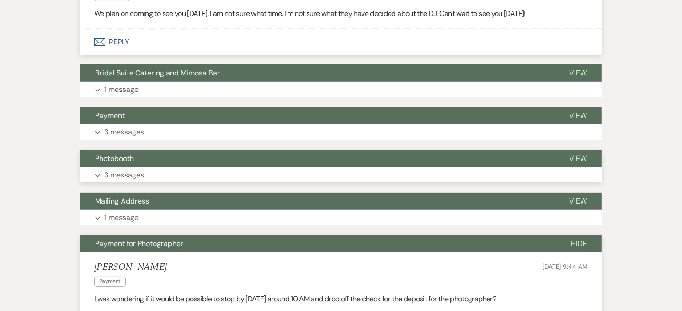
drag, startPoint x: 147, startPoint y: 161, endPoint x: 143, endPoint y: 129, distance: 32.7
click at [147, 196] on span "Mailing Address" at bounding box center [122, 201] width 54 height 10
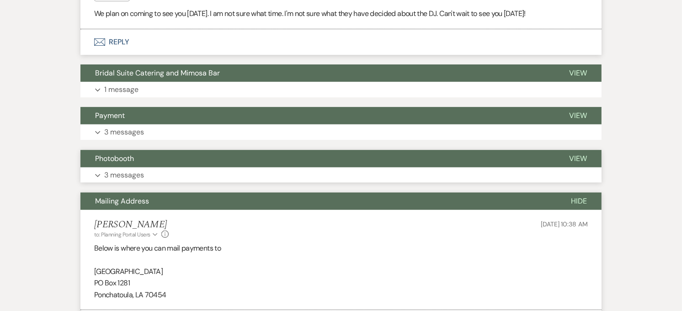
drag, startPoint x: 143, startPoint y: 122, endPoint x: 143, endPoint y: 112, distance: 10.1
click at [143, 150] on button "Photobooth" at bounding box center [317, 158] width 474 height 17
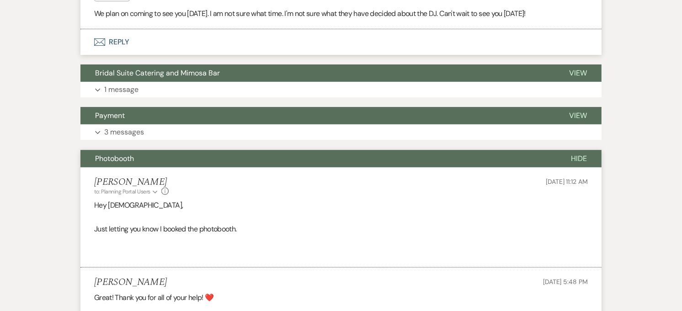
drag, startPoint x: 143, startPoint y: 77, endPoint x: 143, endPoint y: 57, distance: 20.1
click at [143, 107] on button "Payment" at bounding box center [317, 115] width 474 height 17
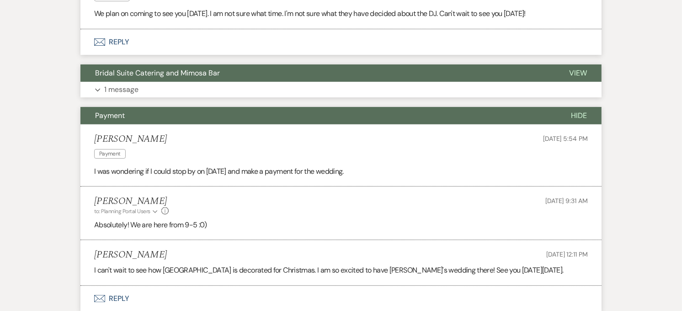
click at [148, 68] on span "Bridal Suite Catering and Mimosa Bar" at bounding box center [157, 73] width 125 height 10
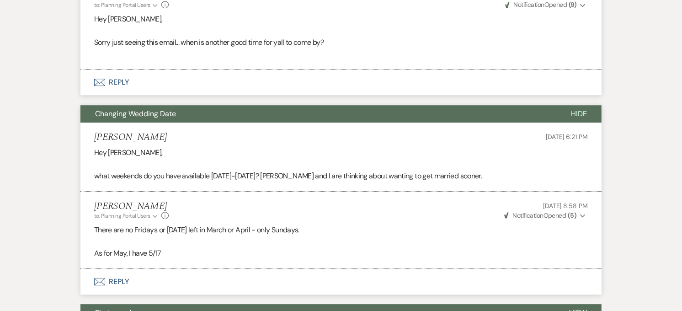
scroll to position [11856, 0]
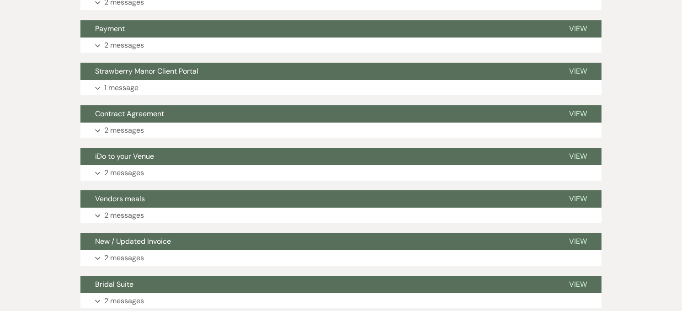
click at [144, 276] on button "Bridal Suite" at bounding box center [317, 284] width 474 height 17
drag, startPoint x: 151, startPoint y: 206, endPoint x: 153, endPoint y: 165, distance: 40.7
click at [151, 236] on span "New / Updated Invoice" at bounding box center [133, 241] width 76 height 10
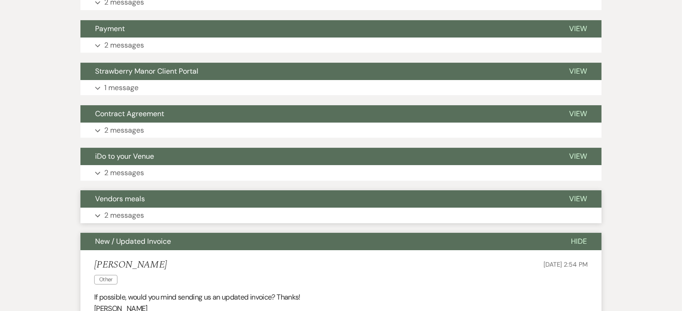
drag, startPoint x: 154, startPoint y: 161, endPoint x: 154, endPoint y: 156, distance: 5.5
click at [154, 190] on button "Vendors meals" at bounding box center [317, 198] width 474 height 17
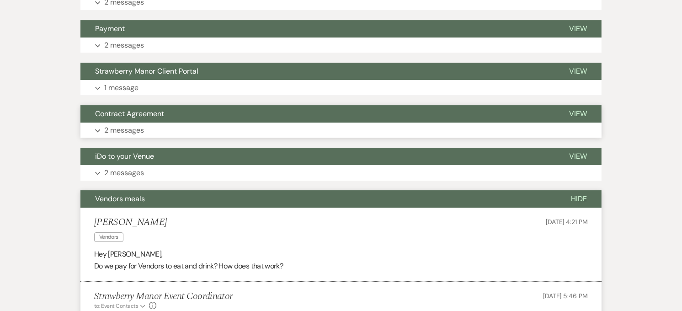
drag, startPoint x: 159, startPoint y: 115, endPoint x: 155, endPoint y: 88, distance: 27.7
click at [159, 148] on button "iDo to your Venue" at bounding box center [317, 156] width 474 height 17
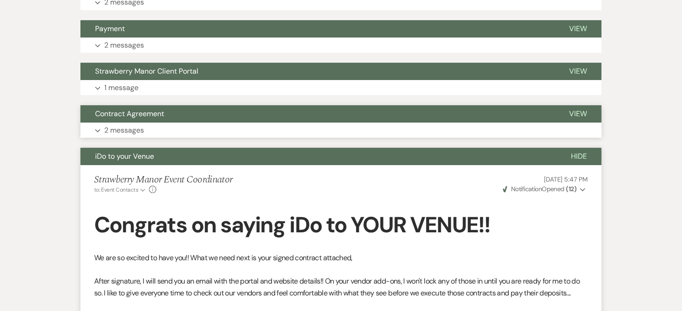
click at [161, 109] on span "Contract Agreement" at bounding box center [129, 114] width 69 height 10
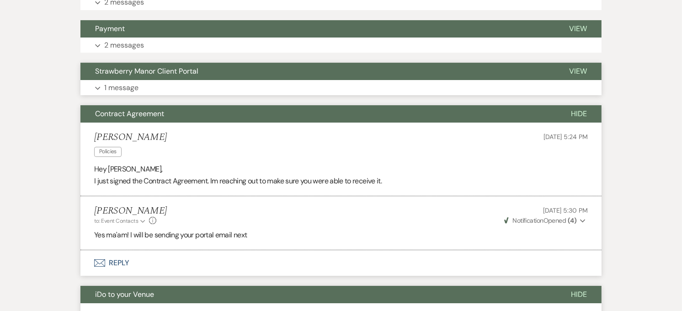
click at [176, 66] on span "Strawberry Manor Client Portal" at bounding box center [146, 71] width 103 height 10
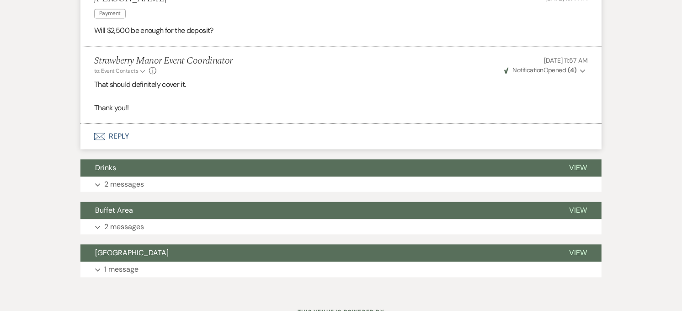
scroll to position [13976, 0]
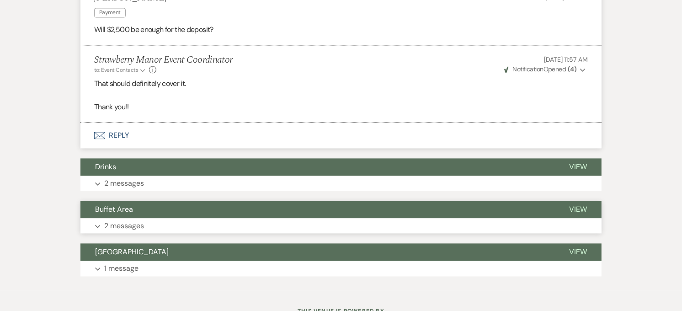
drag, startPoint x: 160, startPoint y: 178, endPoint x: 159, endPoint y: 162, distance: 16.0
click at [160, 201] on button "Buffet Area" at bounding box center [317, 209] width 474 height 17
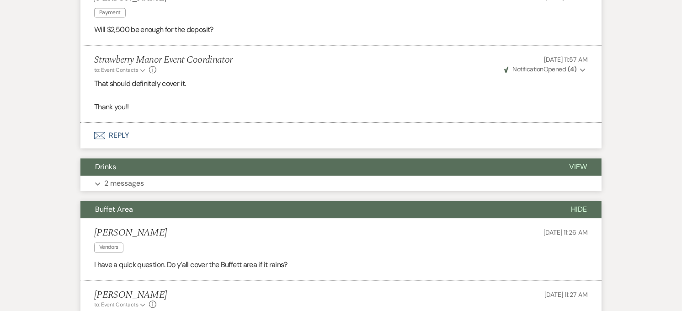
click at [165, 158] on button "Drinks" at bounding box center [317, 166] width 474 height 17
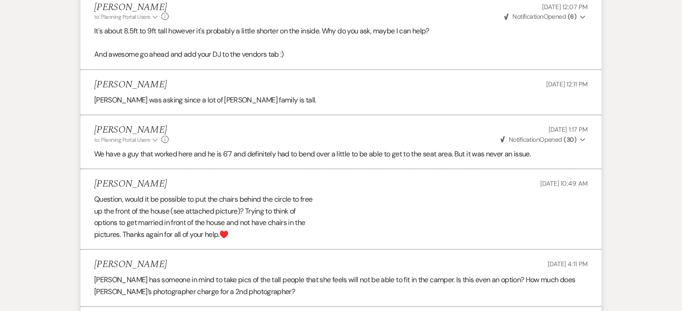
scroll to position [6714, 0]
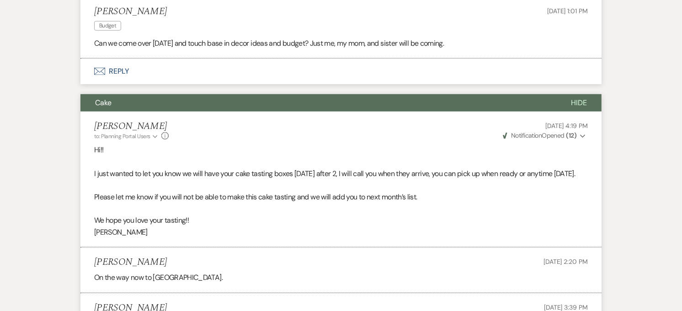
click at [568, 144] on p "Hi!!" at bounding box center [341, 150] width 494 height 12
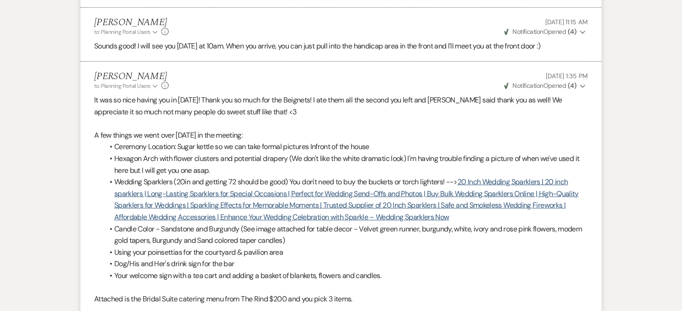
scroll to position [2, 0]
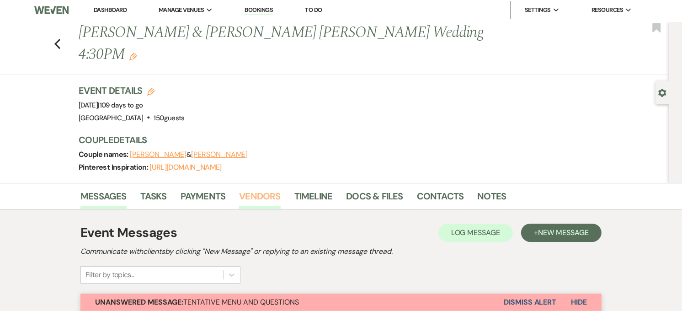
click at [249, 189] on link "Vendors" at bounding box center [259, 199] width 41 height 20
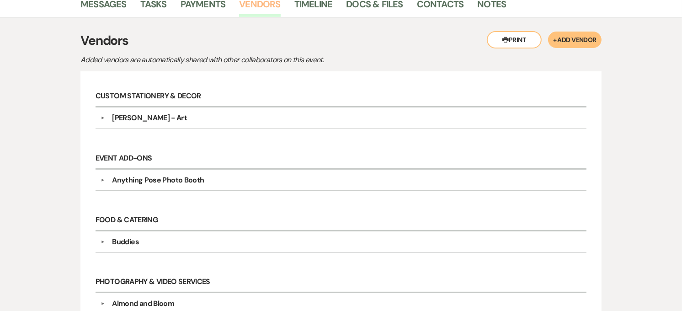
scroll to position [103, 0]
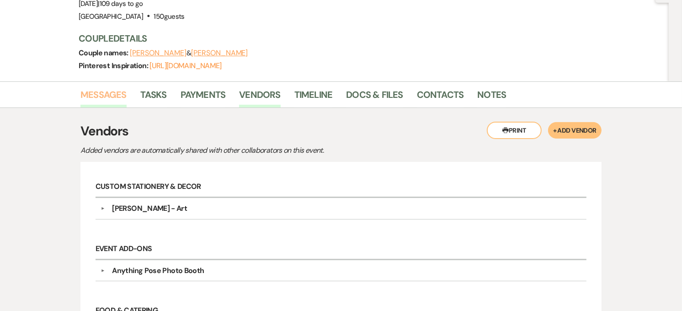
click at [117, 87] on link "Messages" at bounding box center [103, 97] width 46 height 20
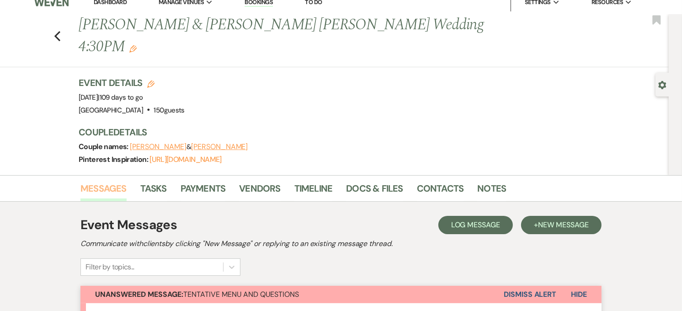
scroll to position [2, 0]
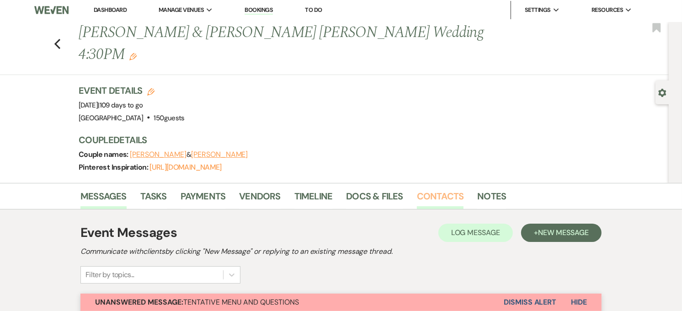
click at [419, 189] on link "Contacts" at bounding box center [440, 199] width 47 height 20
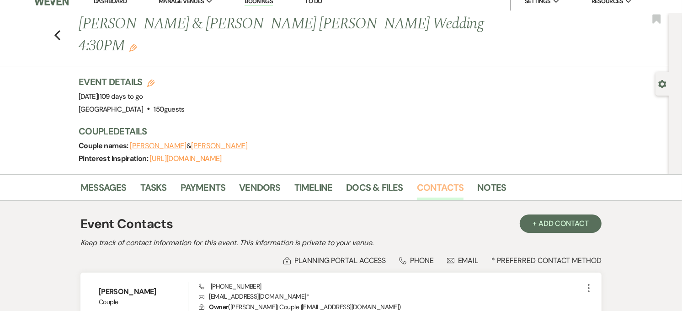
scroll to position [2, 0]
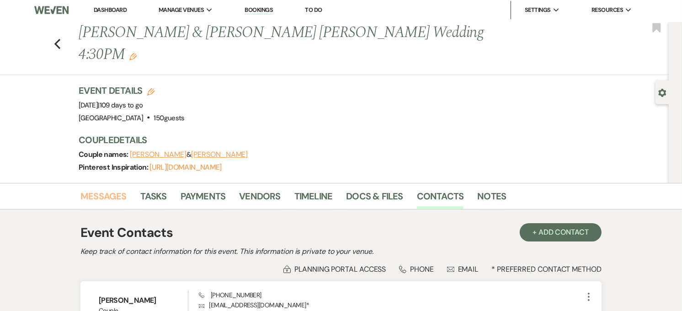
click at [85, 189] on link "Messages" at bounding box center [103, 199] width 46 height 20
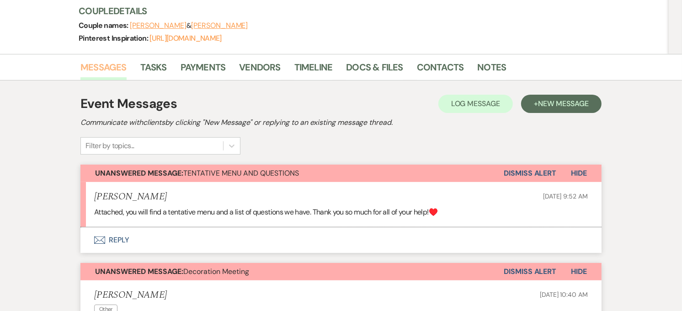
scroll to position [154, 0]
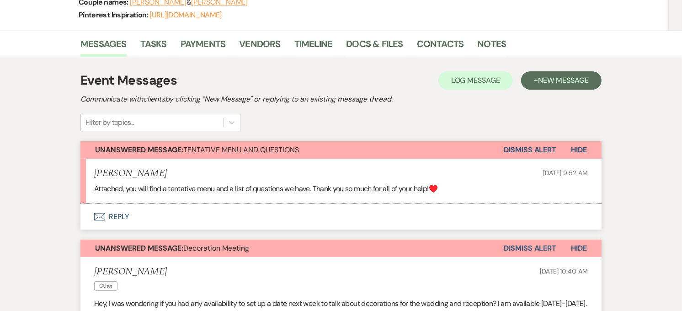
click at [147, 204] on button "Envelope Reply" at bounding box center [340, 217] width 521 height 26
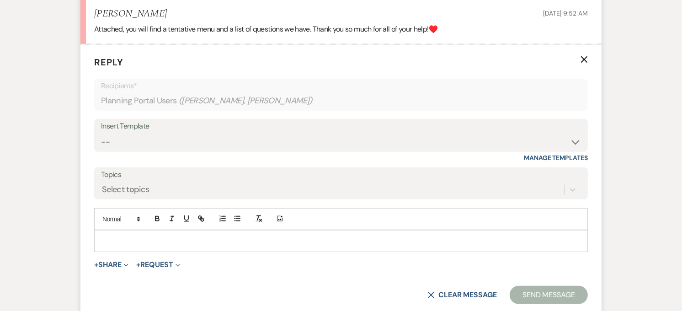
scroll to position [316, 0]
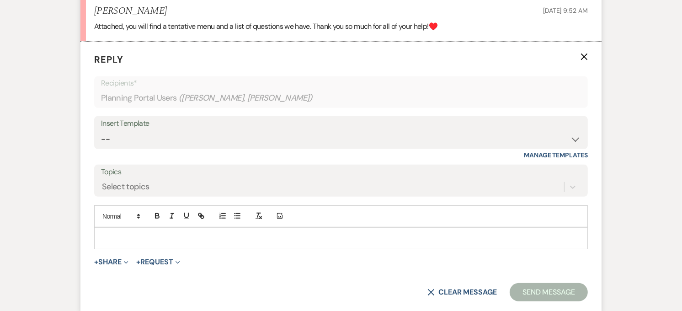
click at [130, 228] on div at bounding box center [341, 238] width 493 height 21
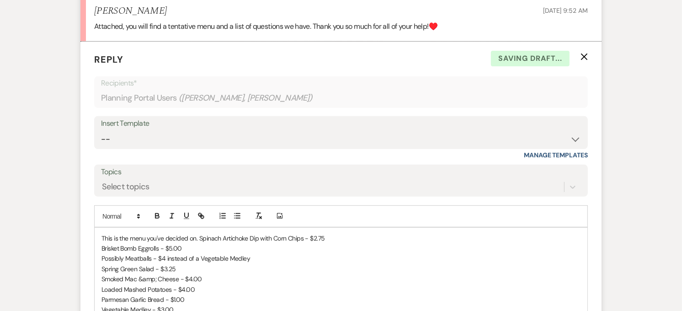
click at [200, 233] on p "This is the menu you've decided on. Spinach Artichoke Dip with Corn Chips - $2.…" at bounding box center [340, 238] width 479 height 10
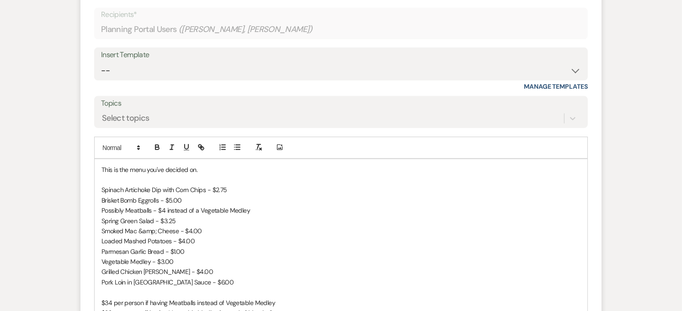
scroll to position [468, 0]
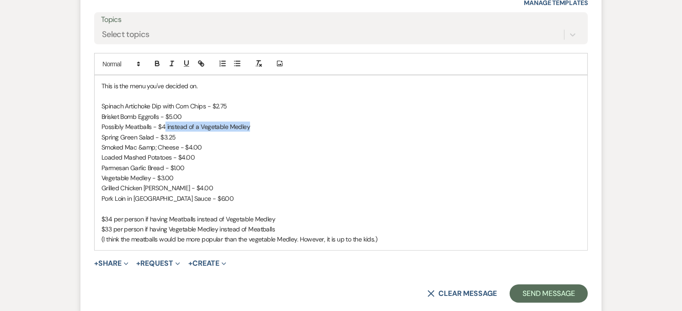
drag, startPoint x: 251, startPoint y: 105, endPoint x: 165, endPoint y: 104, distance: 86.4
click at [165, 122] on p "Possibly Meatballs - $4 instead of a Vegetable Medley" at bounding box center [340, 127] width 479 height 10
click at [170, 66] on line "button" at bounding box center [171, 66] width 3 height 0
click at [178, 173] on p "Vegetable Medley - $3.00" at bounding box center [340, 178] width 479 height 10
drag, startPoint x: 232, startPoint y: 157, endPoint x: 173, endPoint y: 158, distance: 59.0
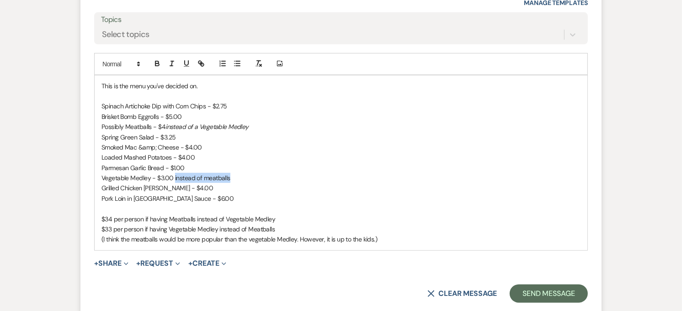
click at [173, 173] on p "Vegetable Medley - $3.00 instead of meatballs" at bounding box center [340, 178] width 479 height 10
click at [171, 59] on icon "button" at bounding box center [172, 63] width 8 height 8
click at [101, 154] on div "This is the menu you've decided on. Spinach Artichoke Dip with Corn Chips - $2.…" at bounding box center [341, 162] width 493 height 175
click at [154, 142] on p "Smoked Mac &amp; Cheese - $4.00" at bounding box center [340, 147] width 479 height 10
click at [256, 173] on p "Possibly Vegetable Medley - $3.00 instead of meatballs" at bounding box center [340, 178] width 479 height 10
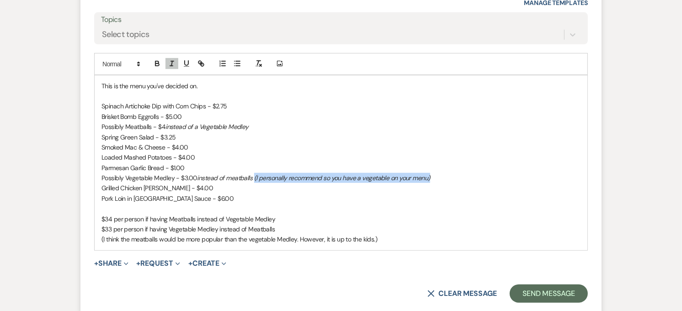
drag, startPoint x: 432, startPoint y: 152, endPoint x: 253, endPoint y: 153, distance: 179.2
click at [253, 173] on p "Possibly Vegetable Medley - $3.00 instead of meatballs (I personally recommend …" at bounding box center [340, 178] width 479 height 10
click at [159, 64] on icon "button" at bounding box center [157, 65] width 4 height 2
click at [317, 174] on em "(I personally recommend so you have a vegetable on your menu)" at bounding box center [344, 178] width 185 height 8
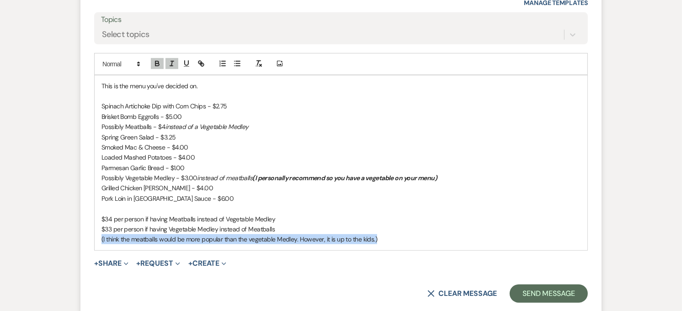
drag, startPoint x: 398, startPoint y: 216, endPoint x: 369, endPoint y: 204, distance: 31.4
click at [369, 204] on div "This is the menu you've decided on. Spinach Artichoke Dip with Corn Chips - $2.…" at bounding box center [341, 162] width 493 height 175
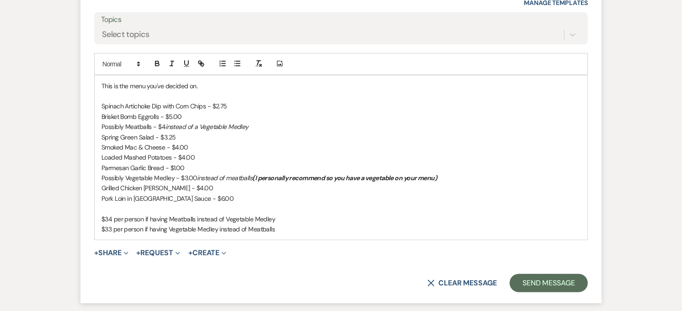
click at [296, 224] on p "$33 per person if having Vegetable Medley instead of Meatballs" at bounding box center [340, 229] width 479 height 10
click at [271, 214] on p "$34 per person if having Meatballs instead of Vegetable Medley" at bounding box center [340, 219] width 479 height 10
click at [275, 224] on p "$33 per person if having Vegetable Medley instead of Meatballs" at bounding box center [340, 229] width 479 height 10
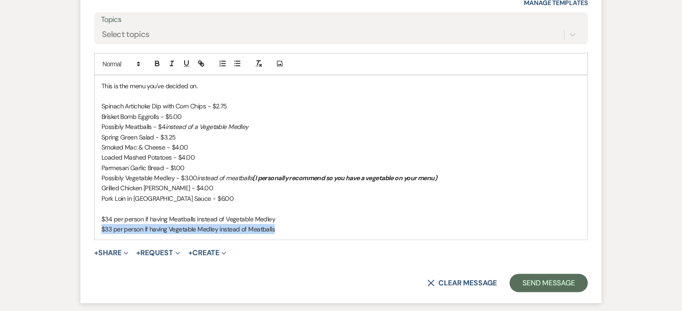
drag, startPoint x: 275, startPoint y: 209, endPoint x: 87, endPoint y: 209, distance: 187.8
click at [87, 209] on form "Reply X Draft Recipients* Planning Portal Users ( [PERSON_NAME], [PERSON_NAME] …" at bounding box center [340, 96] width 521 height 414
click at [160, 59] on icon "button" at bounding box center [157, 63] width 8 height 8
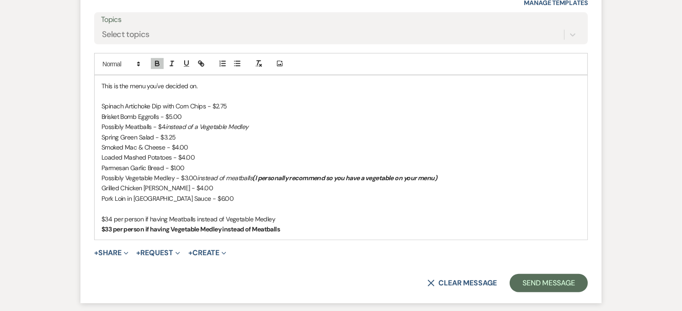
click at [290, 224] on p "$33 per person if having Vegetable Medley instead of Meatballs" at bounding box center [340, 229] width 479 height 10
click at [282, 225] on strong "$33 per person if having Vegetable Medley instead of Meatballs (Im going to put…" at bounding box center [262, 229] width 323 height 8
click at [520, 224] on p "$33 per person if having Vegetable Medley instead of Meatballs (Im going to put…" at bounding box center [340, 229] width 479 height 10
click at [133, 91] on p at bounding box center [340, 96] width 479 height 10
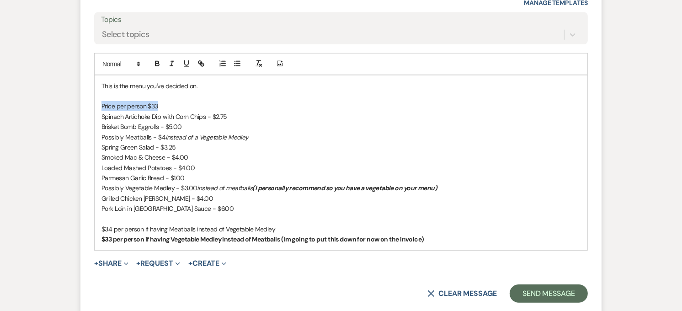
drag, startPoint x: 161, startPoint y: 84, endPoint x: 102, endPoint y: 85, distance: 59.4
click at [102, 101] on p "Price per person $33" at bounding box center [340, 106] width 479 height 10
click at [136, 60] on icon at bounding box center [138, 64] width 8 height 8
click at [131, 95] on span at bounding box center [130, 104] width 56 height 19
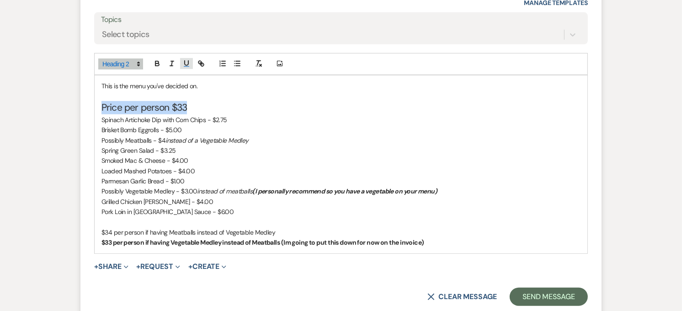
click at [186, 61] on icon "button" at bounding box center [187, 63] width 4 height 5
click at [210, 135] on p "Possibly Meatballs - $4 instead of a Vegetable Medley" at bounding box center [340, 140] width 479 height 10
drag, startPoint x: 188, startPoint y: 84, endPoint x: 90, endPoint y: 84, distance: 98.3
click at [90, 84] on form "Reply X Saving draft... Recipients* Planning Portal Users ( [PERSON_NAME], [PER…" at bounding box center [340, 102] width 521 height 427
click at [156, 59] on icon "button" at bounding box center [157, 63] width 8 height 8
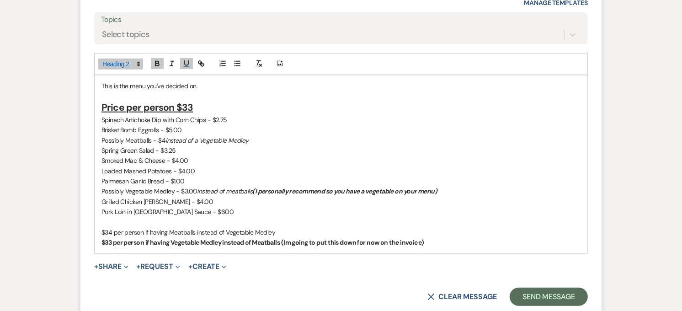
click at [215, 115] on p "Spinach Artichoke Dip with Corn Chips - $2.75" at bounding box center [340, 120] width 479 height 10
click at [250, 207] on p "Pork Loin in [GEOGRAPHIC_DATA] Sauce - $6.00" at bounding box center [340, 212] width 479 height 10
click at [204, 81] on p "This is the menu you've decided on." at bounding box center [340, 86] width 479 height 10
click at [199, 101] on h2 "Price per person $33" at bounding box center [340, 107] width 479 height 13
click at [357, 81] on p "This is the menu you've decided on. The Catering and bar pricing is included in…" at bounding box center [340, 86] width 479 height 10
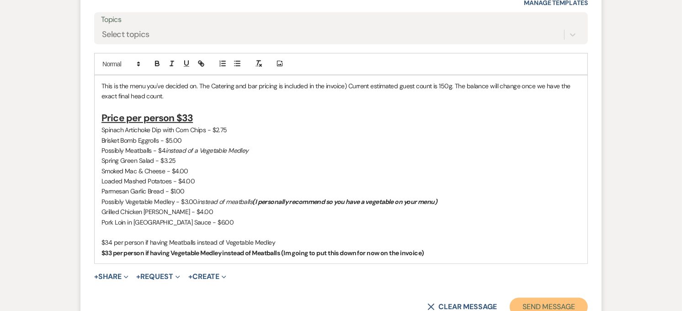
click at [541, 298] on button "Send Message" at bounding box center [549, 307] width 78 height 18
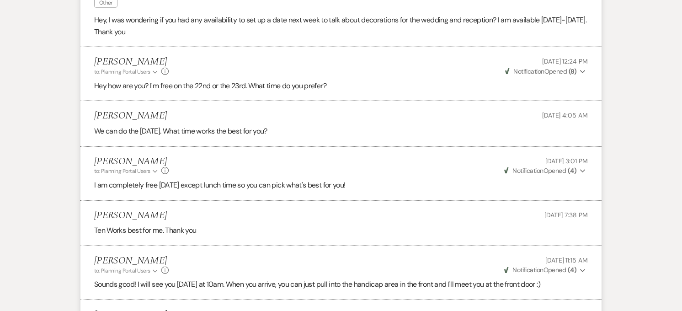
scroll to position [387, 0]
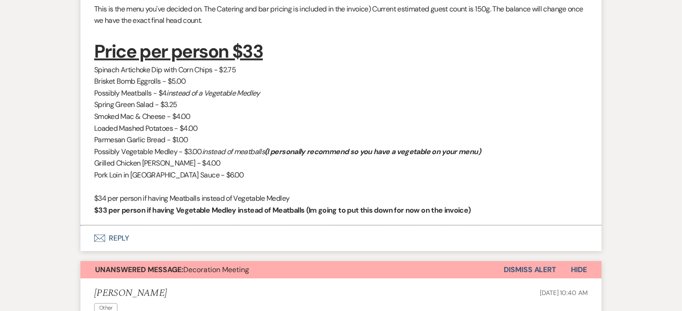
click at [533, 261] on button "Dismiss Alert" at bounding box center [530, 269] width 53 height 17
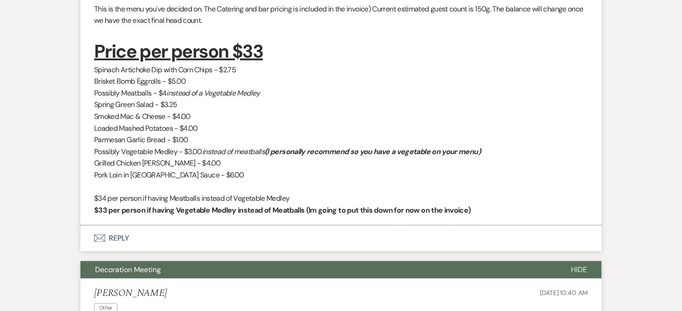
click at [163, 225] on button "Envelope Reply" at bounding box center [340, 238] width 521 height 26
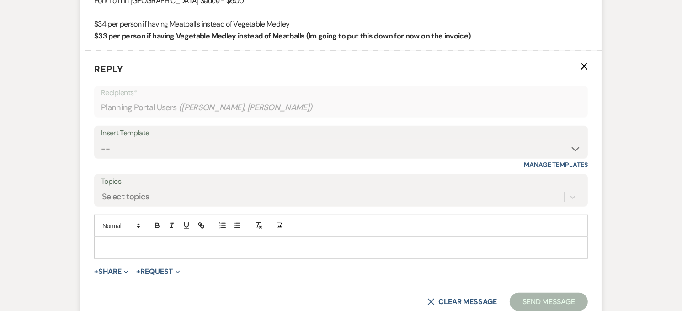
scroll to position [571, 0]
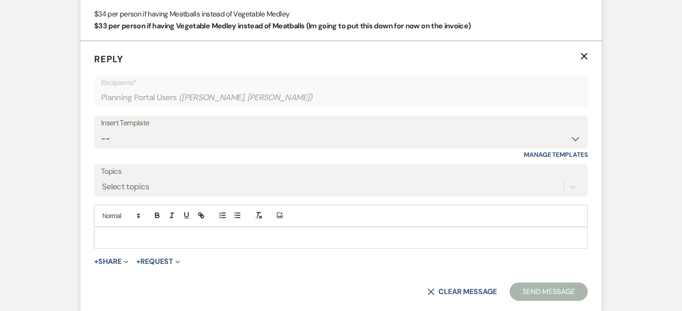
click at [140, 233] on p at bounding box center [340, 238] width 479 height 10
click at [118, 210] on span at bounding box center [120, 215] width 45 height 11
click at [117, 247] on span at bounding box center [130, 256] width 56 height 19
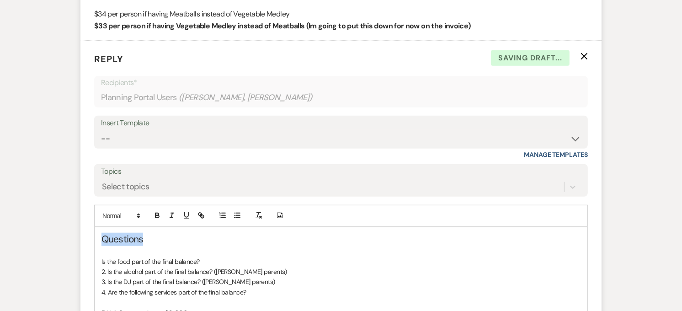
drag, startPoint x: 126, startPoint y: 223, endPoint x: 96, endPoint y: 218, distance: 29.8
click at [96, 227] on div "Questions Is the food part of the final balance? 2. Is the alcohol part of the …" at bounding box center [341, 290] width 493 height 127
click at [187, 211] on icon "button" at bounding box center [186, 215] width 8 height 8
click at [187, 233] on h2 "Questions" at bounding box center [340, 239] width 479 height 13
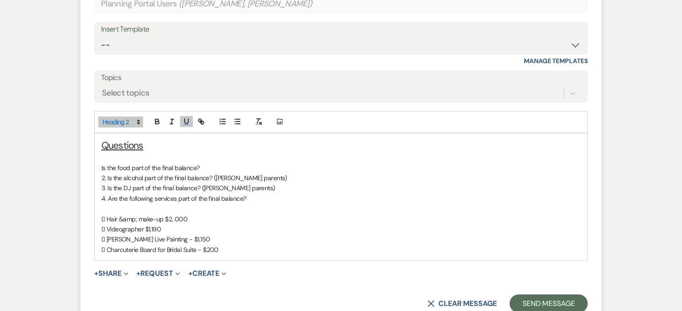
scroll to position [673, 0]
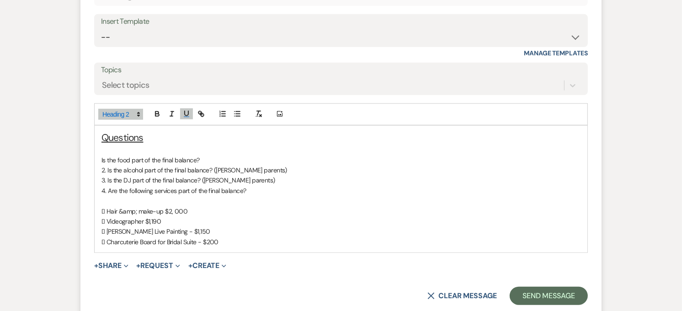
click at [214, 155] on p "Is the food part of the final balance?" at bounding box center [340, 160] width 479 height 10
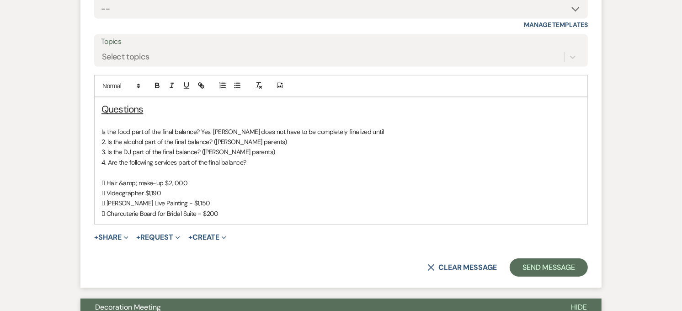
scroll to position [769, 0]
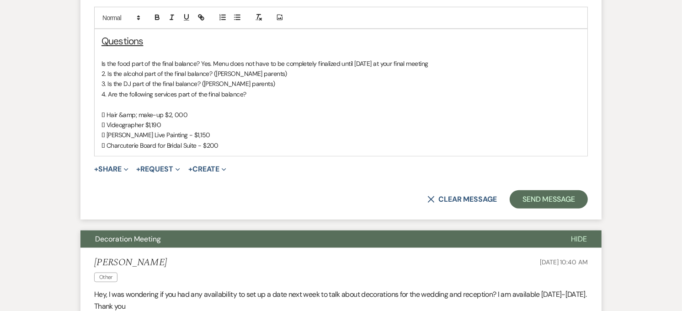
drag, startPoint x: 446, startPoint y: 42, endPoint x: 201, endPoint y: 43, distance: 244.5
click at [201, 58] on p "Is the food part of the final balance? Yes. Menu does not have to be completely…" at bounding box center [340, 63] width 479 height 10
copy p "Yes. Menu does not have to be completely finalized until [DATE] at your final m…"
click at [281, 69] on p "2. Is the alcohol part of the final balance? ([PERSON_NAME] parents)" at bounding box center [340, 74] width 479 height 10
drag, startPoint x: 281, startPoint y: 51, endPoint x: 213, endPoint y: 52, distance: 68.1
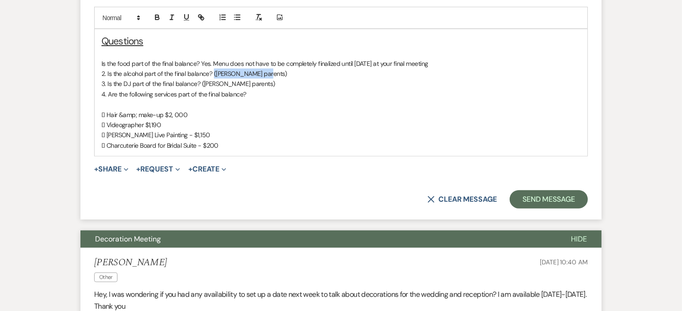
click at [213, 69] on p "2. Is the alcohol part of the final balance? ([PERSON_NAME] parents)" at bounding box center [340, 74] width 479 height 10
drag, startPoint x: 221, startPoint y: 52, endPoint x: 456, endPoint y: 53, distance: 234.9
click at [456, 69] on p "2. Is the alcohol part of the final balance? Yes. Menu does not have to be comp…" at bounding box center [340, 74] width 479 height 10
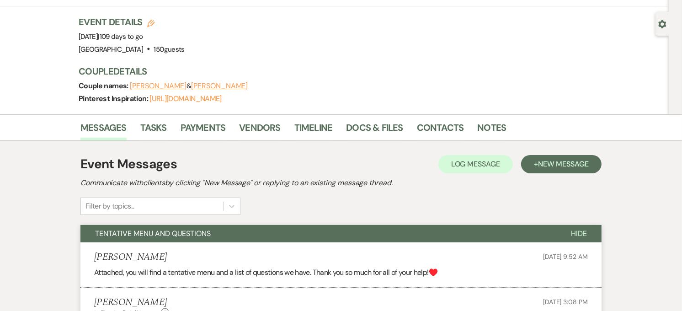
scroll to position [0, 0]
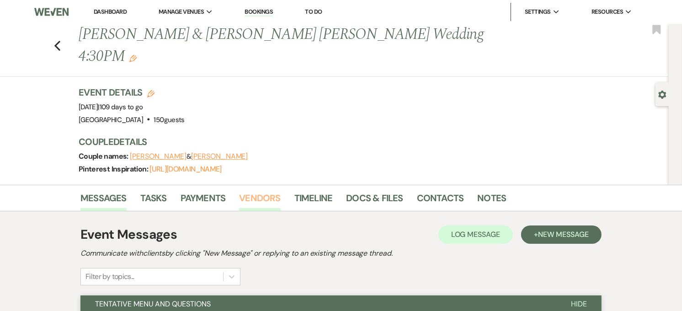
click at [250, 191] on link "Vendors" at bounding box center [259, 201] width 41 height 20
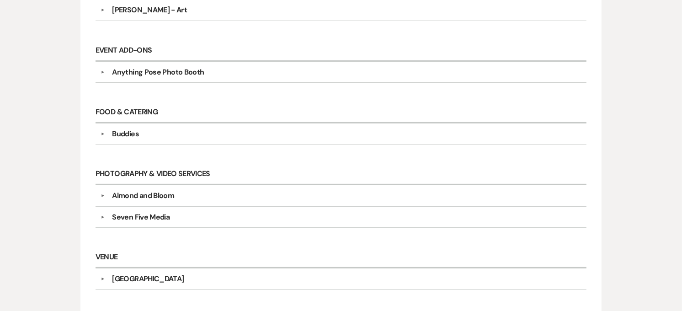
scroll to position [304, 0]
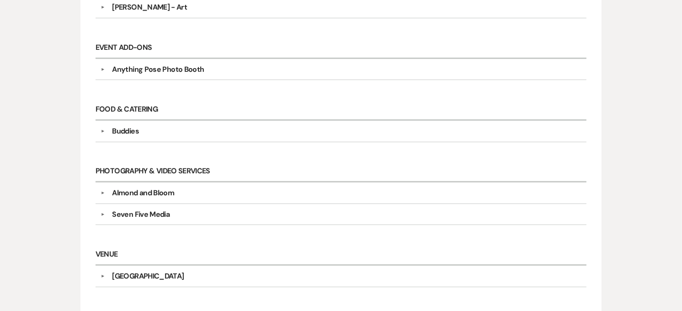
click at [156, 209] on div "Seven Five Media" at bounding box center [141, 214] width 58 height 11
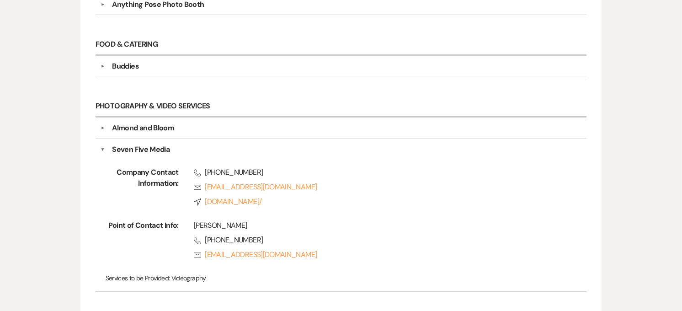
scroll to position [355, 0]
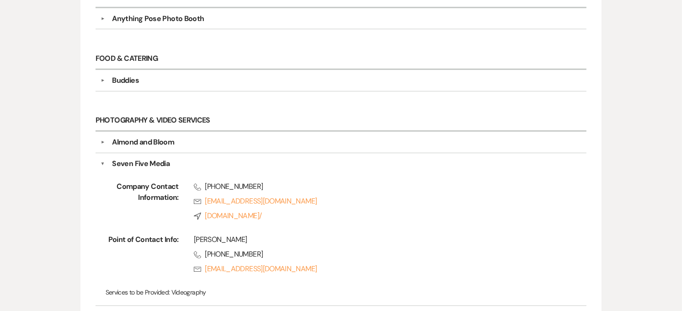
click at [159, 158] on div "Seven Five Media" at bounding box center [141, 163] width 58 height 11
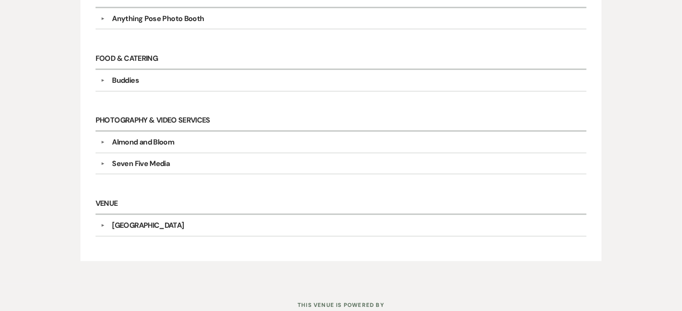
scroll to position [152, 0]
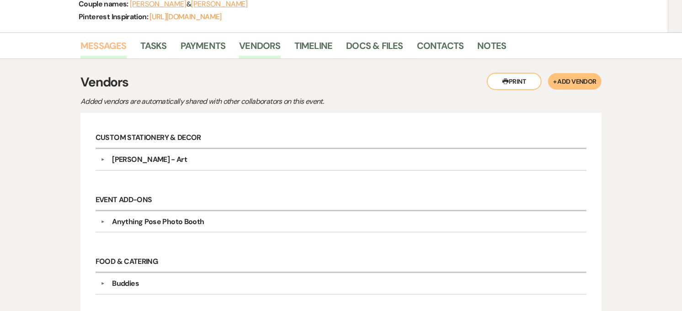
click at [113, 38] on link "Messages" at bounding box center [103, 48] width 46 height 20
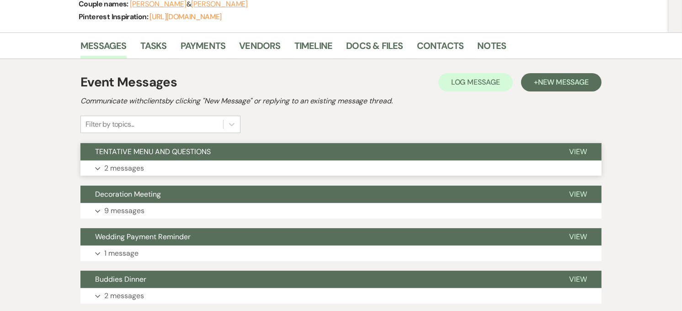
click at [229, 143] on button "TENTATIVE MENU AND QUESTIONS" at bounding box center [317, 151] width 474 height 17
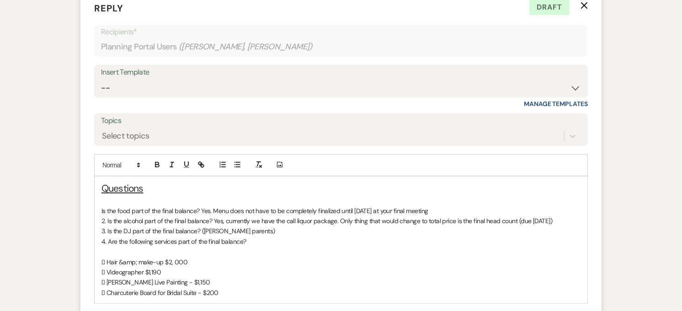
scroll to position [624, 0]
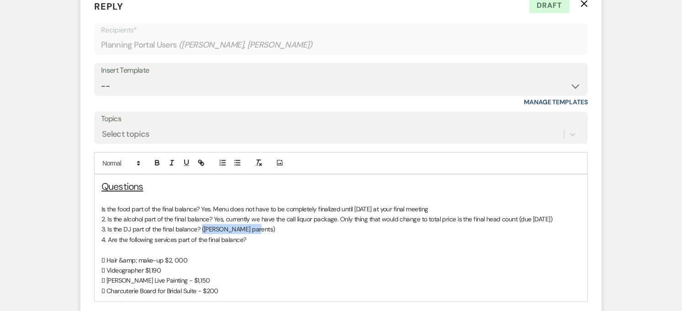
drag, startPoint x: 194, startPoint y: 203, endPoint x: 200, endPoint y: 203, distance: 6.0
click at [200, 224] on p "3. Is the DJ part of the final balance? ([PERSON_NAME] parents)" at bounding box center [340, 229] width 479 height 10
click at [270, 234] on p "4. Are the following services part of the final balance?" at bounding box center [340, 239] width 479 height 10
click at [101, 218] on div "Questions Is the food part of the final balance? Yes. Menu does not have to be …" at bounding box center [341, 238] width 493 height 127
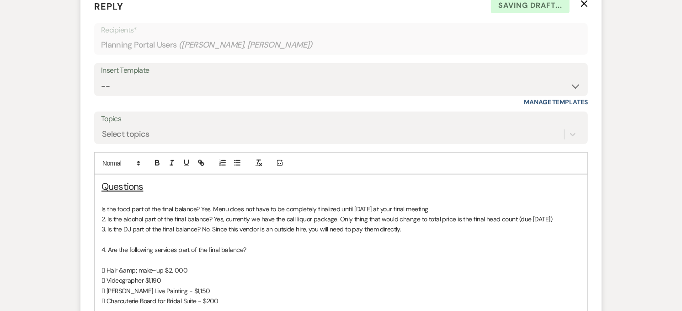
click at [101, 255] on p at bounding box center [340, 260] width 479 height 10
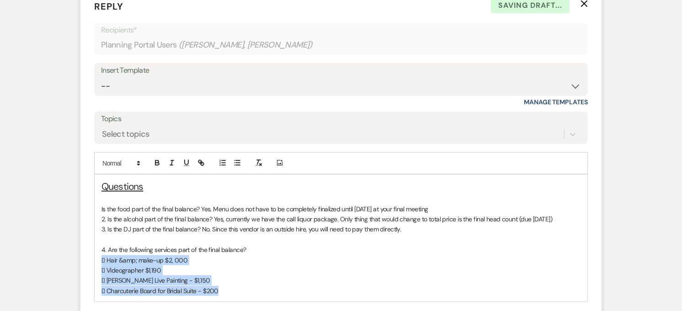
drag, startPoint x: 100, startPoint y: 239, endPoint x: 229, endPoint y: 277, distance: 135.1
click at [229, 277] on div "Questions Is the food part of the final balance? Yes. Menu does not have to be …" at bounding box center [341, 238] width 493 height 127
click at [234, 159] on icon "button" at bounding box center [237, 163] width 8 height 8
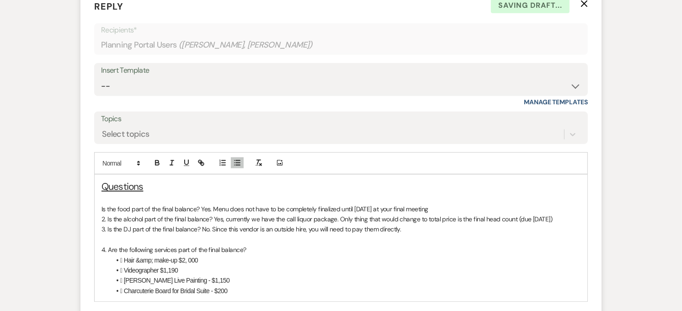
click at [135, 255] on li " Hair &amp; make-up $2, 000" at bounding box center [346, 260] width 470 height 10
click at [127, 255] on li " Hair &amp; make-up $2, 000" at bounding box center [346, 260] width 470 height 10
click at [125, 265] on li " Videographer $1,190" at bounding box center [346, 270] width 470 height 10
click at [127, 275] on li " [PERSON_NAME] Live Painting - $1,150" at bounding box center [346, 280] width 470 height 10
click at [128, 286] on li " Charcuterie Board for Bridal Suite - $200" at bounding box center [346, 291] width 470 height 10
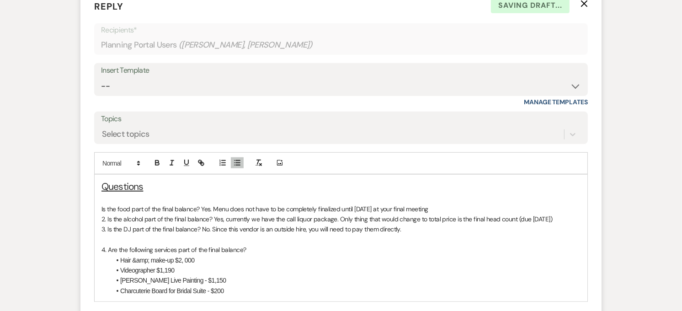
click at [207, 255] on li "Hair &amp; make-up $2, 000" at bounding box center [346, 260] width 470 height 10
drag, startPoint x: 146, startPoint y: 239, endPoint x: 137, endPoint y: 240, distance: 9.2
click at [137, 255] on li "Hair &amp; make-up $2, 000" at bounding box center [346, 260] width 470 height 10
click at [216, 255] on li "Hair & make-up $2, 000" at bounding box center [346, 260] width 470 height 10
drag, startPoint x: 271, startPoint y: 240, endPoint x: 184, endPoint y: 243, distance: 87.3
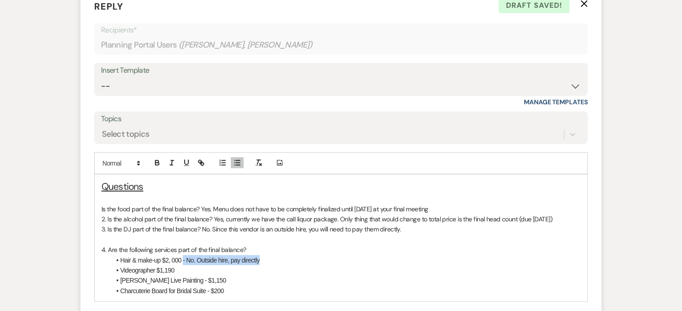
click at [184, 255] on li "Hair & make-up $2, 000 - No. Outside hire, pay directly" at bounding box center [346, 260] width 470 height 10
copy li "- No. Outside hire, pay directly"
click at [180, 265] on li "Videographer $1,190" at bounding box center [346, 270] width 470 height 10
click at [231, 275] on li "[PERSON_NAME] Live Painting - $1,150" at bounding box center [346, 280] width 470 height 10
click at [230, 286] on li "Charcuterie Board for Bridal Suite - $200" at bounding box center [346, 291] width 470 height 10
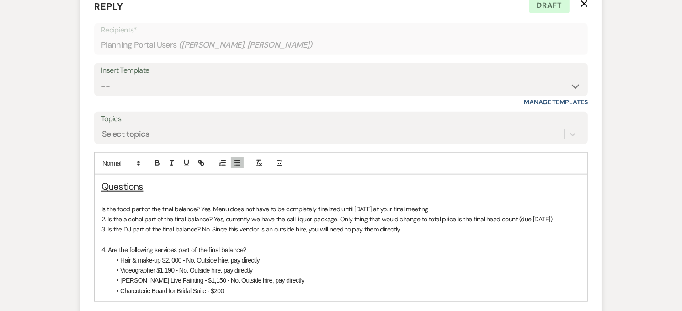
click at [226, 286] on li "Charcuterie Board for Bridal Suite - $200" at bounding box center [346, 291] width 470 height 10
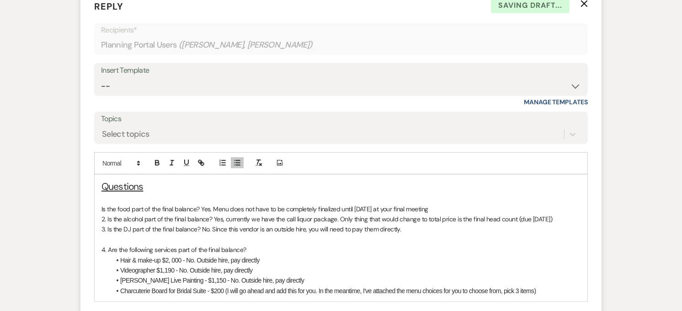
click at [368, 286] on li "Charcuterie Board for Bridal Suite - $200 (I will go ahead and add this for you…" at bounding box center [346, 291] width 470 height 10
click at [375, 286] on li "Charcuterie Board for Bridal Suite - $200 (I will go ahead and add this for you…" at bounding box center [346, 291] width 470 height 10
click at [384, 286] on li "Charcuterie Board for Bridal Suite - $200 (I will go ahead and add this for you…" at bounding box center [346, 291] width 470 height 10
drag, startPoint x: 314, startPoint y: 268, endPoint x: 226, endPoint y: 270, distance: 87.8
click at [226, 286] on li "Charcuterie Board for Bridal Suite - $200 (I will go ahead and add this for you…" at bounding box center [346, 291] width 470 height 10
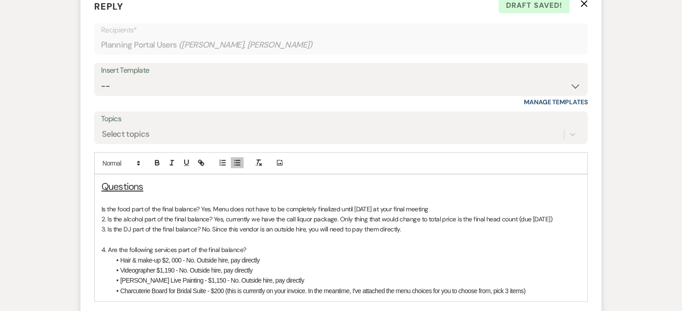
click at [532, 286] on li "Charcuterie Board for Bridal Suite - $200 (this is currently on your invoice. I…" at bounding box center [346, 291] width 470 height 10
click at [107, 234] on p at bounding box center [340, 239] width 479 height 10
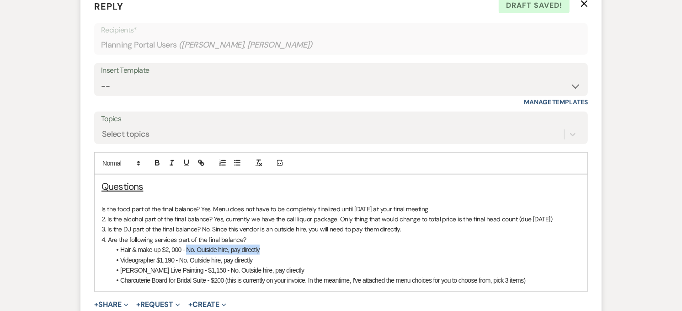
drag, startPoint x: 186, startPoint y: 229, endPoint x: 267, endPoint y: 227, distance: 80.5
click at [267, 245] on li "Hair & make-up $2, 000 - No. Outside hire, pay directly" at bounding box center [346, 250] width 470 height 10
click at [154, 159] on icon "button" at bounding box center [157, 163] width 8 height 8
drag, startPoint x: 180, startPoint y: 236, endPoint x: 261, endPoint y: 236, distance: 80.9
click at [261, 255] on li "Videographer $1,190 - No. Outside hire, pay directly" at bounding box center [346, 260] width 470 height 10
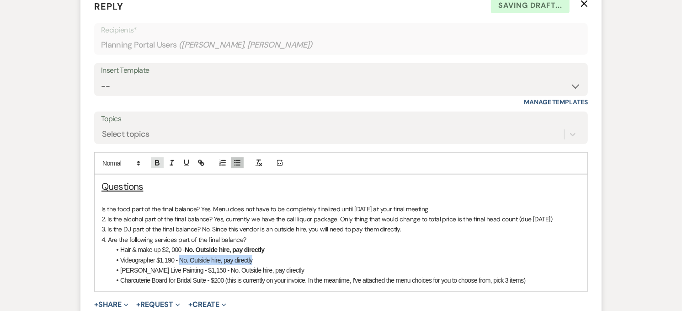
click at [154, 159] on icon "button" at bounding box center [157, 163] width 8 height 8
drag, startPoint x: 219, startPoint y: 249, endPoint x: 300, endPoint y: 250, distance: 80.9
click at [300, 265] on li "[PERSON_NAME] Live Painting - $1,150 - No. Outside hire, pay directly" at bounding box center [346, 270] width 470 height 10
click at [159, 163] on icon "button" at bounding box center [157, 164] width 4 height 2
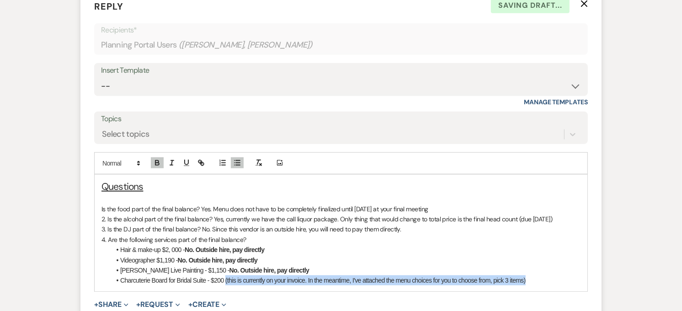
drag, startPoint x: 225, startPoint y: 259, endPoint x: 539, endPoint y: 259, distance: 314.4
click at [539, 275] on li "Charcuterie Board for Bridal Suite - $200 (this is currently on your invoice. I…" at bounding box center [346, 280] width 470 height 10
click at [153, 157] on button "button" at bounding box center [157, 162] width 13 height 11
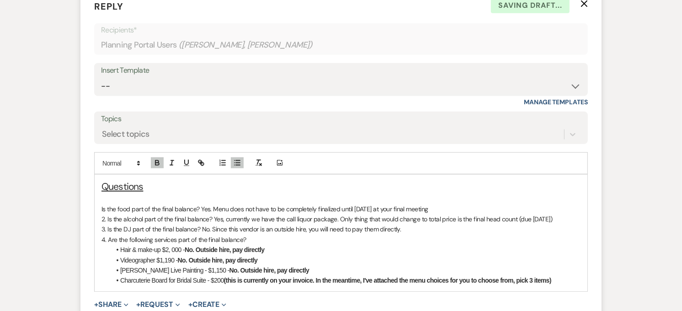
drag, startPoint x: 201, startPoint y: 186, endPoint x: 438, endPoint y: 187, distance: 236.7
click at [438, 204] on p "Is the food part of the final balance? Yes. Menu does not have to be completely…" at bounding box center [340, 209] width 479 height 10
click at [160, 159] on icon "button" at bounding box center [157, 163] width 8 height 8
drag, startPoint x: 213, startPoint y: 196, endPoint x: 560, endPoint y: 192, distance: 346.9
click at [560, 214] on p "2. Is the alcohol part of the final balance? Yes, currently we have the call li…" at bounding box center [340, 219] width 479 height 10
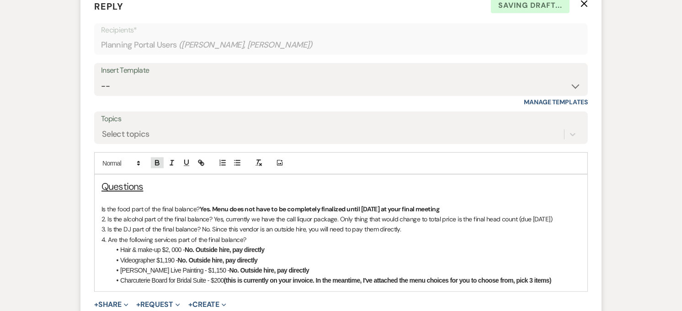
click at [154, 159] on icon "button" at bounding box center [157, 163] width 8 height 8
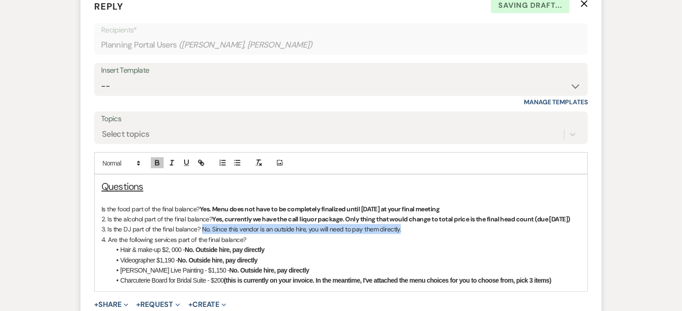
drag, startPoint x: 201, startPoint y: 218, endPoint x: 406, endPoint y: 217, distance: 204.8
click at [406, 224] on p "3. Is the DJ part of the final balance? No. Since this vendor is an outside hir…" at bounding box center [340, 229] width 479 height 10
click at [154, 159] on icon "button" at bounding box center [157, 163] width 8 height 8
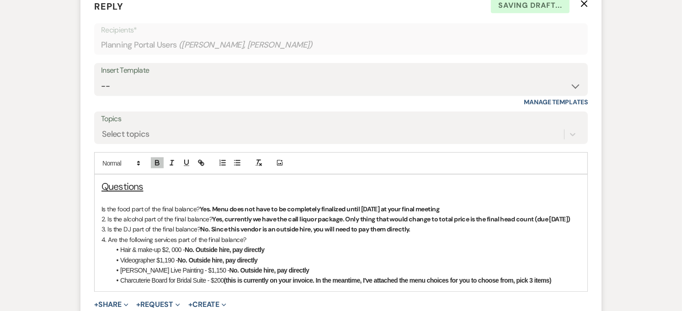
click at [247, 234] on p "4. Are the following services part of the final balance?" at bounding box center [340, 239] width 479 height 10
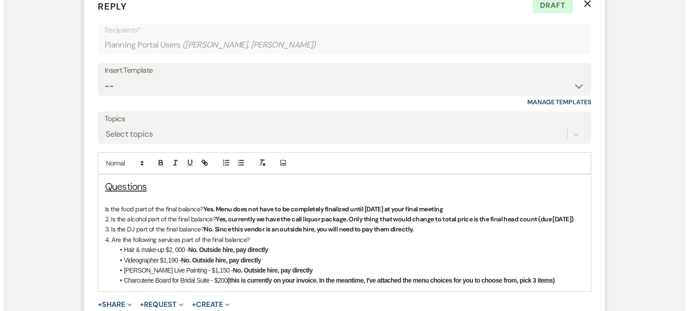
scroll to position [675, 0]
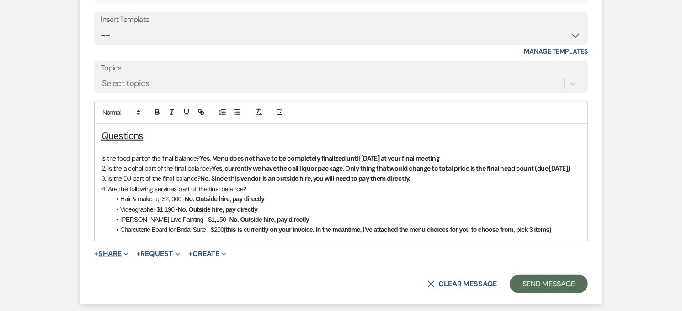
click at [110, 250] on button "+ Share Expand" at bounding box center [111, 253] width 34 height 7
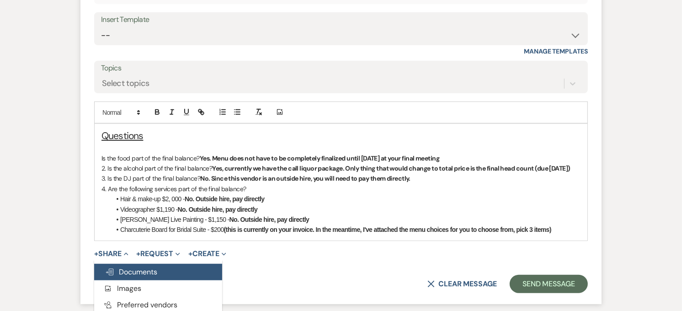
click at [115, 267] on span "Doc Upload Documents" at bounding box center [131, 272] width 52 height 10
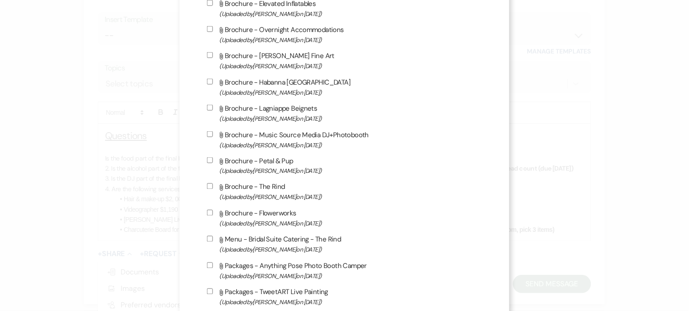
scroll to position [1016, 0]
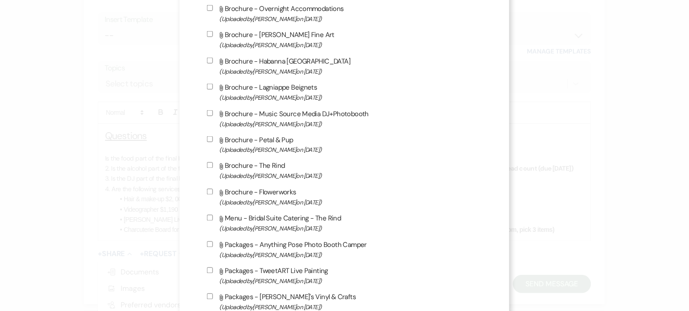
click at [273, 162] on label "Attach File Brochure - The Rind (Uploaded by [PERSON_NAME] on [DATE] )" at bounding box center [345, 170] width 276 height 21
click at [213, 162] on input "Attach File Brochure - The Rind (Uploaded by [PERSON_NAME] on [DATE] )" at bounding box center [210, 165] width 6 height 6
checkbox input "true"
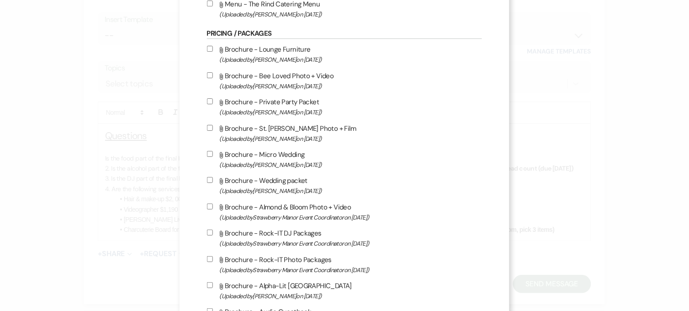
scroll to position [1583, 0]
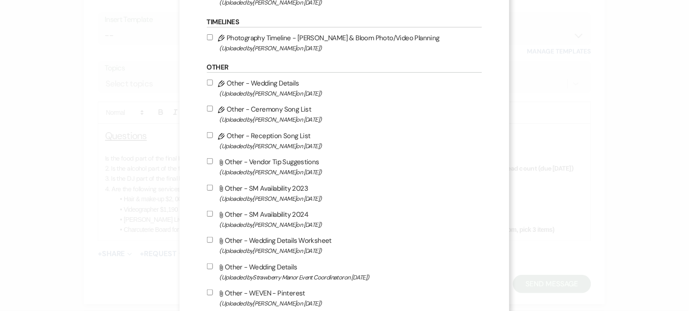
click at [207, 158] on input "Attach File Other - Vendor Tip Suggestions (Uploaded by [PERSON_NAME] on [DATE]…" at bounding box center [210, 161] width 6 height 6
checkbox input "true"
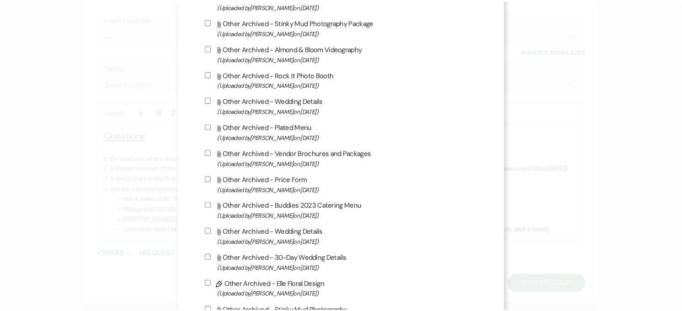
scroll to position [2640, 0]
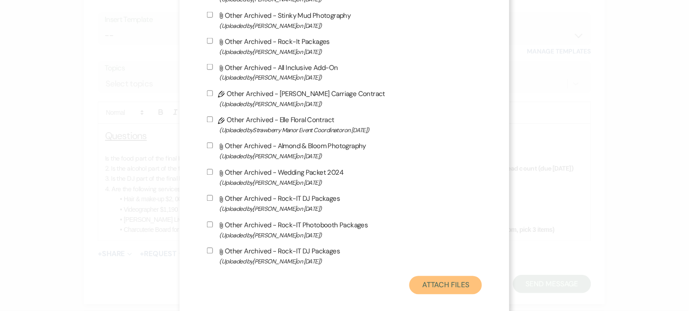
click at [442, 277] on button "Attach Files" at bounding box center [445, 285] width 73 height 18
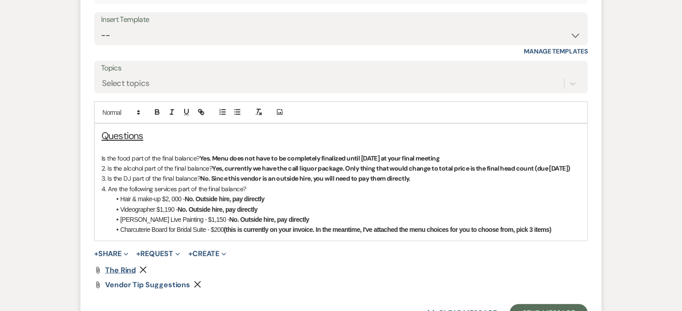
click at [130, 265] on span "The Rind" at bounding box center [120, 270] width 31 height 10
click at [147, 266] on button "Remove" at bounding box center [144, 270] width 11 height 8
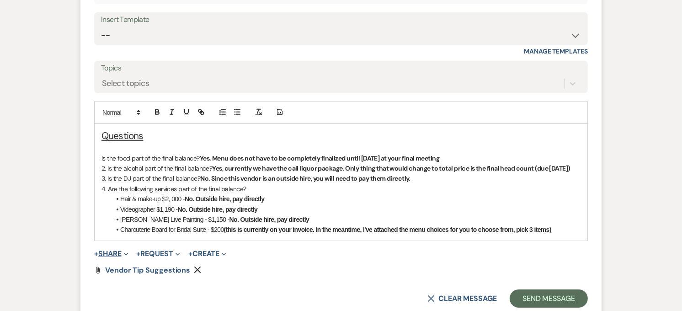
click at [116, 250] on button "+ Share Expand" at bounding box center [111, 253] width 34 height 7
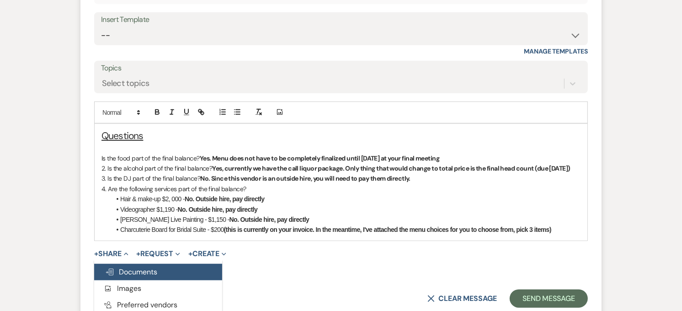
click at [117, 267] on span "Doc Upload Documents" at bounding box center [131, 272] width 52 height 10
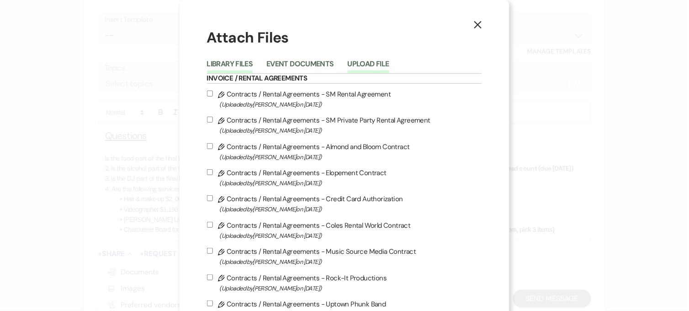
click at [357, 60] on button "Upload File" at bounding box center [369, 66] width 42 height 13
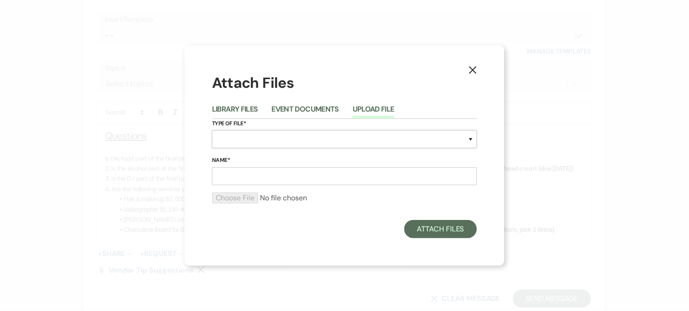
drag, startPoint x: 296, startPoint y: 132, endPoint x: 286, endPoint y: 147, distance: 18.1
click at [296, 132] on select "Special Event Insurance Vendor Certificate of Insurance Contracts / Rental Agre…" at bounding box center [344, 139] width 265 height 18
select select "0"
click at [212, 130] on select "Special Event Insurance Vendor Certificate of Insurance Contracts / Rental Agre…" at bounding box center [344, 139] width 265 height 18
click at [236, 173] on input "Name*" at bounding box center [344, 176] width 265 height 18
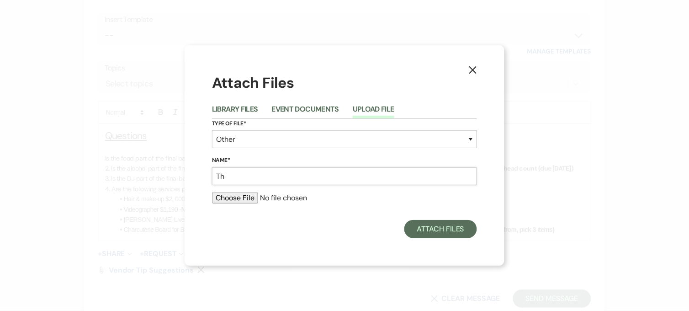
type input "T"
type input "Bridal Suite Catering Options"
click at [234, 193] on input "file" at bounding box center [344, 197] width 265 height 11
type input "C:\fakepath\The Rind Bridal Suite Catering.pdf"
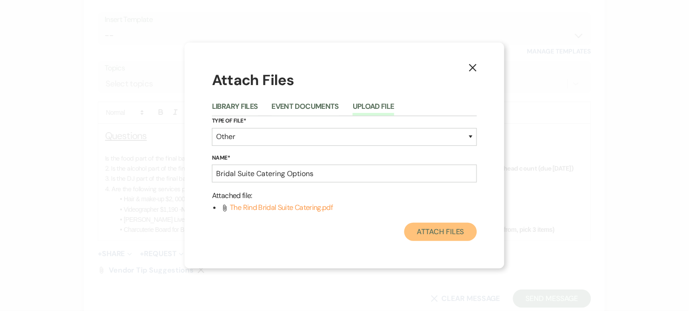
click at [433, 229] on button "Attach Files" at bounding box center [440, 232] width 73 height 18
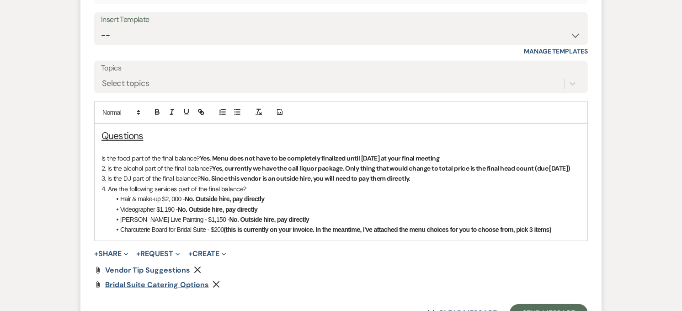
click at [162, 280] on span "Bridal Suite Catering Options" at bounding box center [157, 285] width 104 height 10
click at [123, 143] on p at bounding box center [340, 148] width 479 height 10
click at [318, 226] on strong "(this is currently on your invoice. In the meantime, I've attached the menu cho…" at bounding box center [387, 229] width 327 height 7
click at [320, 226] on strong "(this is currently on your invoice. In the meantime, I've attached the menu cho…" at bounding box center [387, 229] width 327 height 7
click at [322, 226] on strong "(this is currently on your invoice. In the meantime, I've attached the menu cho…" at bounding box center [387, 229] width 327 height 7
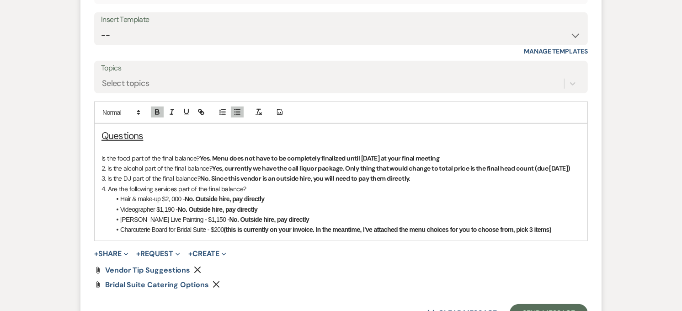
click at [326, 226] on strong "(this is currently on your invoice. In the meantime, I've attached the menu cho…" at bounding box center [387, 229] width 327 height 7
click at [328, 226] on strong "(this is currently on your invoice. In the meantime, I've attached the menu cho…" at bounding box center [387, 229] width 327 height 7
click at [339, 226] on strong "(this is currently on your invoice. In the meantime, I've attached the menu cho…" at bounding box center [387, 229] width 327 height 7
click at [345, 226] on strong "(this is currently on your invoice. In the meantime, I've attached the menu cho…" at bounding box center [387, 229] width 327 height 7
click at [554, 224] on li "Charcuterie Board for Bridal Suite - $200 (this is currently on your invoice. I…" at bounding box center [346, 229] width 470 height 10
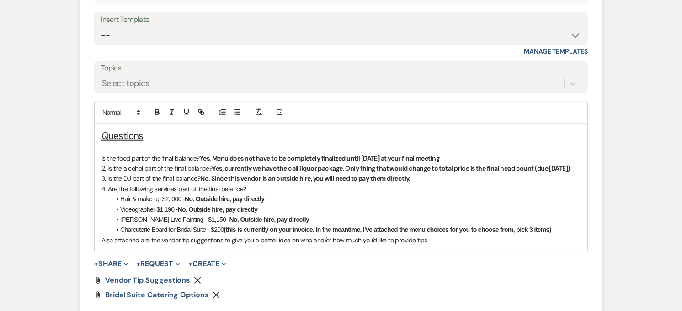
click at [103, 235] on p "Also attached are the vendor tip suggestions to give you a better idea on who a…" at bounding box center [340, 240] width 479 height 10
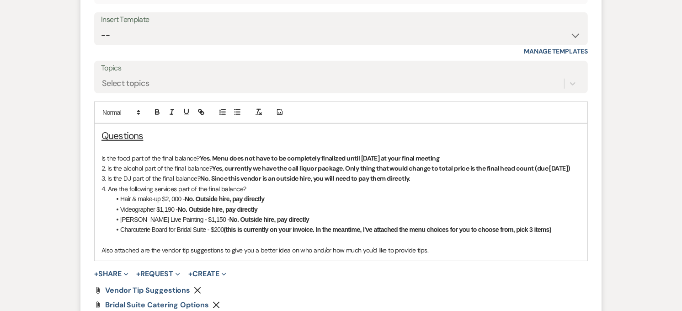
click at [445, 245] on div "Questions Is the food part of the final balance? Yes. Menu does not have to be …" at bounding box center [341, 192] width 493 height 137
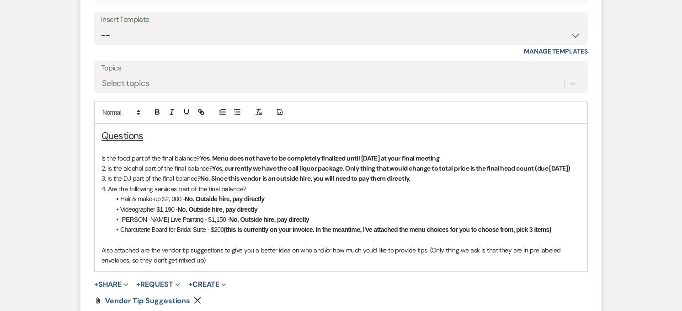
click at [230, 245] on p "Also attached are the vendor tip suggestions to give you a better idea on who a…" at bounding box center [340, 255] width 479 height 21
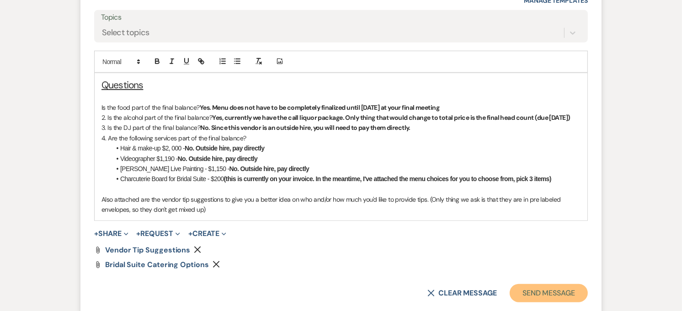
click at [540, 284] on button "Send Message" at bounding box center [549, 293] width 78 height 18
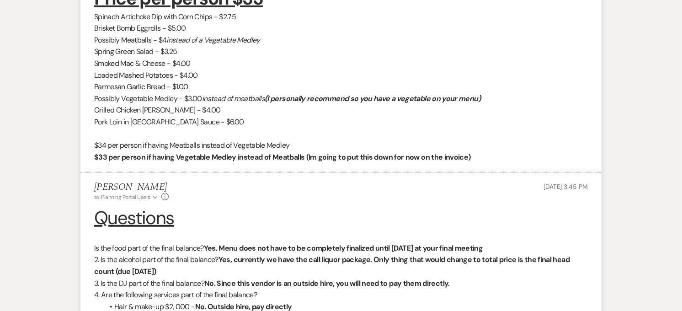
scroll to position [345, 0]
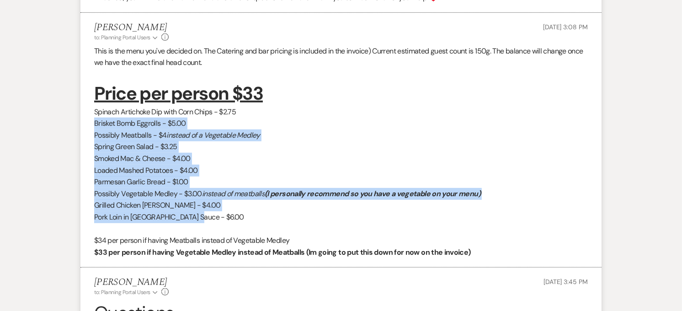
drag, startPoint x: 91, startPoint y: 101, endPoint x: 199, endPoint y: 198, distance: 145.0
click at [199, 198] on li "[PERSON_NAME] to: Planning Portal Users Expand Info [DATE] 3:08 PM This is the …" at bounding box center [340, 140] width 521 height 255
copy div "Brisket Bomb Eggrolls - $5.00 Possibly Meatballs - $4 instead of a Vegetable Me…"
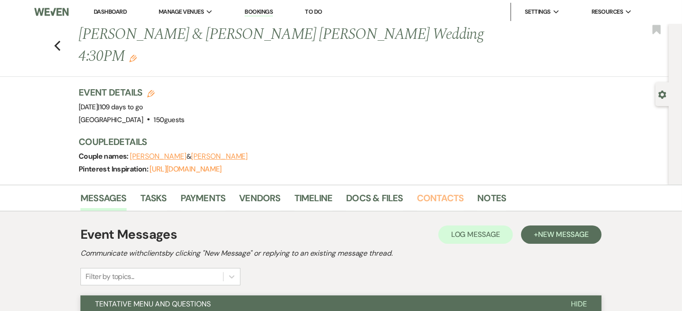
drag, startPoint x: 424, startPoint y: 170, endPoint x: 361, endPoint y: 191, distance: 66.3
click at [424, 191] on link "Contacts" at bounding box center [440, 201] width 47 height 20
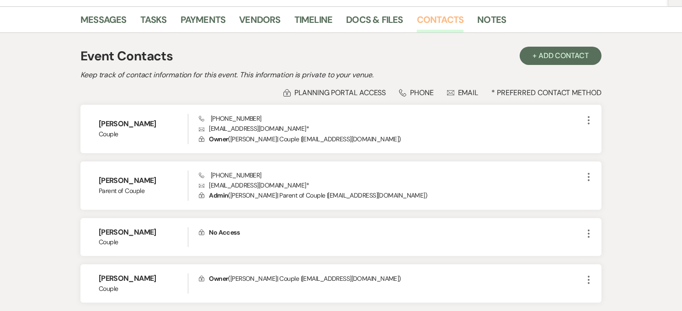
scroll to position [203, 0]
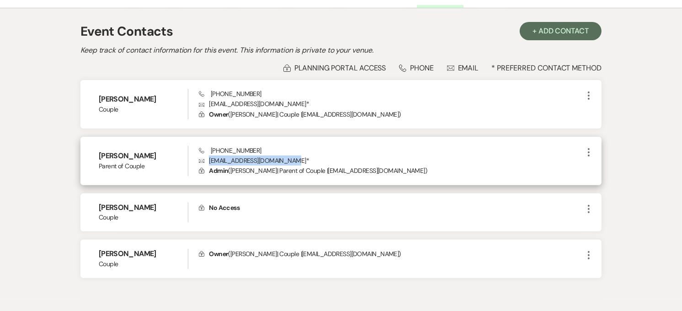
drag, startPoint x: 293, startPoint y: 138, endPoint x: 208, endPoint y: 143, distance: 85.1
click at [208, 155] on p "Envelope [EMAIL_ADDRESS][DOMAIN_NAME] *" at bounding box center [391, 160] width 384 height 10
copy p "[EMAIL_ADDRESS][DOMAIN_NAME]"
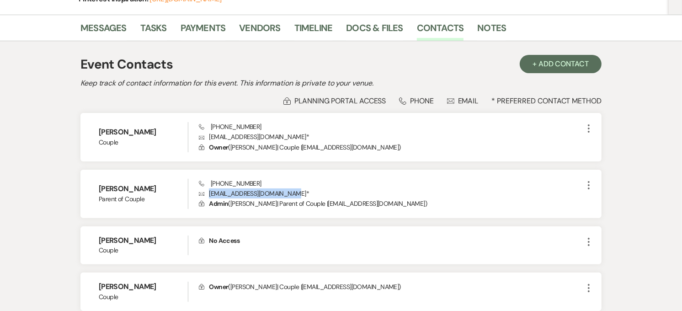
scroll to position [152, 0]
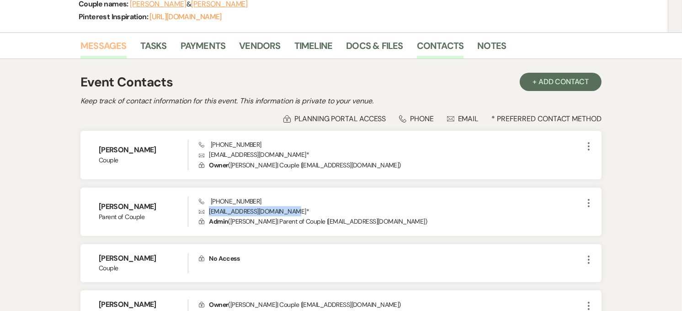
click at [102, 38] on link "Messages" at bounding box center [103, 48] width 46 height 20
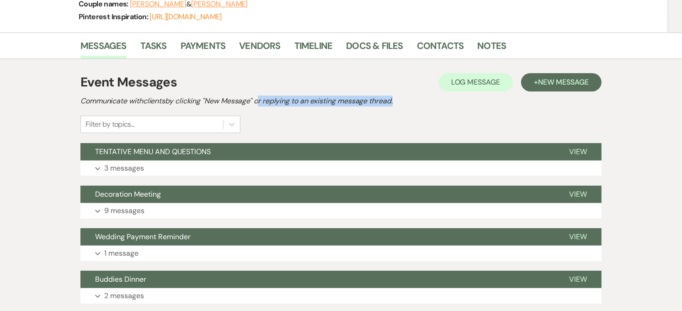
drag, startPoint x: 261, startPoint y: 82, endPoint x: 394, endPoint y: 76, distance: 134.1
click at [394, 96] on h2 "Communicate with clients by clicking "New Message" or replying to an existing m…" at bounding box center [340, 101] width 521 height 11
drag, startPoint x: 394, startPoint y: 76, endPoint x: 393, endPoint y: 83, distance: 7.4
click at [393, 96] on h2 "Communicate with clients by clicking "New Message" or replying to an existing m…" at bounding box center [340, 101] width 521 height 11
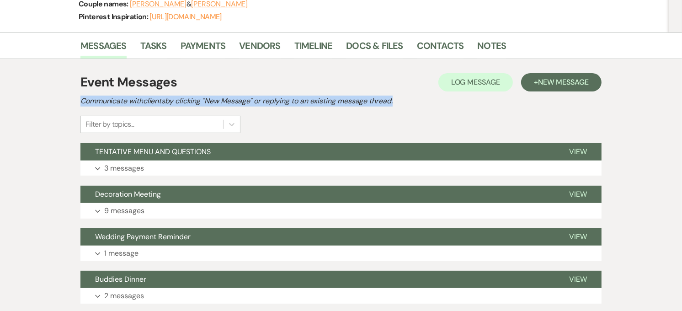
drag, startPoint x: 395, startPoint y: 80, endPoint x: 81, endPoint y: 81, distance: 314.4
click at [81, 96] on h2 "Communicate with clients by clicking "New Message" or replying to an existing m…" at bounding box center [340, 101] width 521 height 11
click at [84, 96] on h2 "Communicate with clients by clicking "New Message" or replying to an existing m…" at bounding box center [340, 101] width 521 height 11
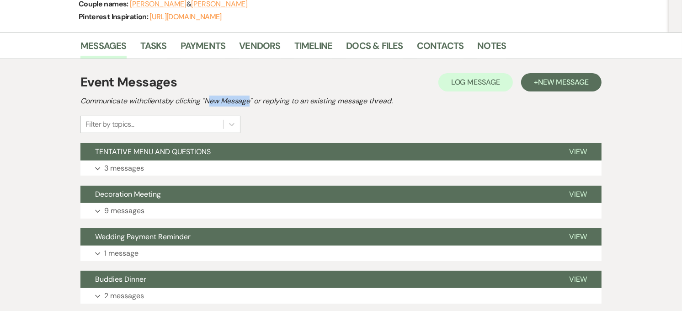
drag, startPoint x: 211, startPoint y: 80, endPoint x: 250, endPoint y: 76, distance: 39.9
click at [250, 96] on h2 "Communicate with clients by clicking "New Message" or replying to an existing m…" at bounding box center [340, 101] width 521 height 11
drag, startPoint x: 250, startPoint y: 76, endPoint x: 255, endPoint y: 81, distance: 6.5
click at [255, 96] on h2 "Communicate with clients by clicking "New Message" or replying to an existing m…" at bounding box center [340, 101] width 521 height 11
drag, startPoint x: 255, startPoint y: 80, endPoint x: 213, endPoint y: 80, distance: 42.5
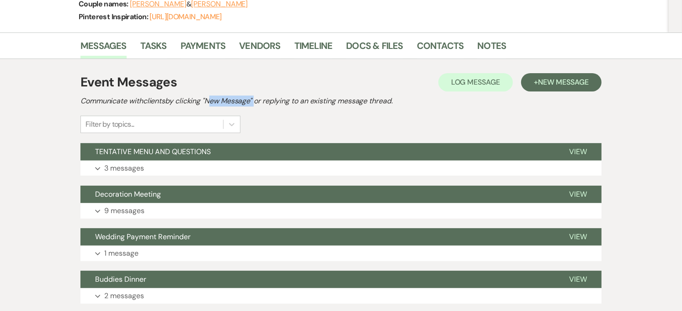
click at [213, 96] on h2 "Communicate with clients by clicking "New Message" or replying to an existing m…" at bounding box center [340, 101] width 521 height 11
drag, startPoint x: 213, startPoint y: 80, endPoint x: 307, endPoint y: 104, distance: 97.5
click at [307, 104] on div "Event Messages Log Log Message + New Message Communicate with clients by clicki…" at bounding box center [340, 103] width 521 height 60
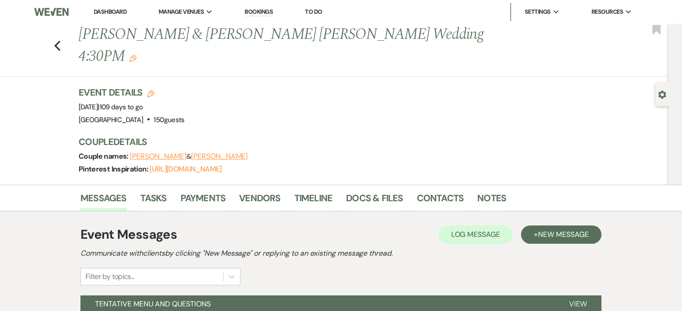
click at [117, 10] on link "Dashboard" at bounding box center [110, 12] width 33 height 8
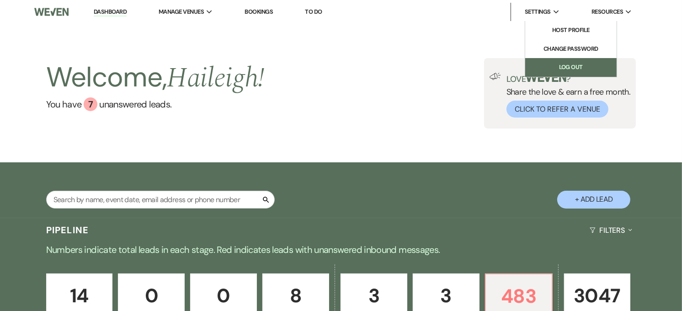
click at [550, 63] on link "Log Out" at bounding box center [570, 67] width 91 height 18
